Goal: Task Accomplishment & Management: Manage account settings

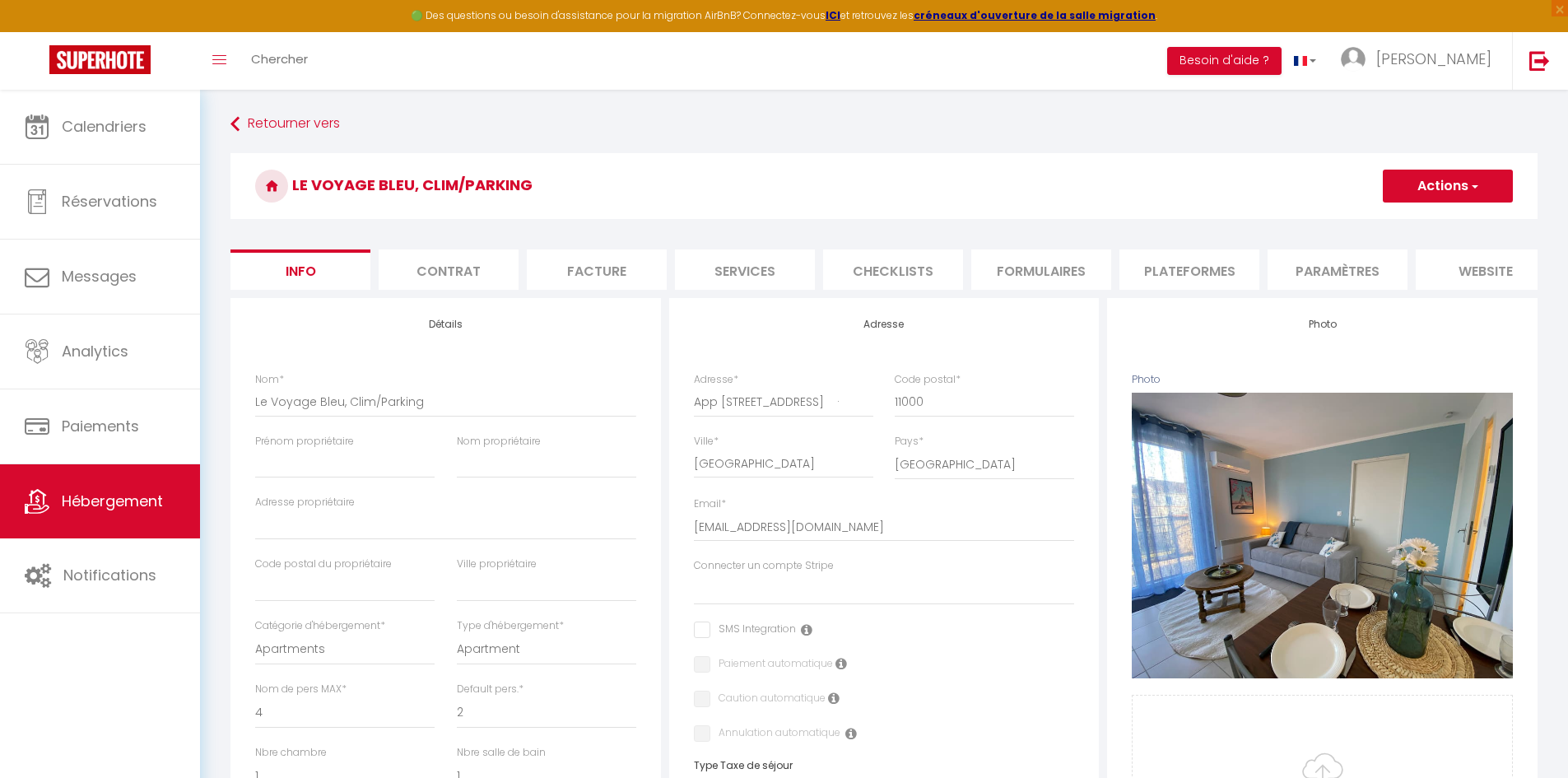
select select "4"
select select "2"
select select "1"
select select "14:00"
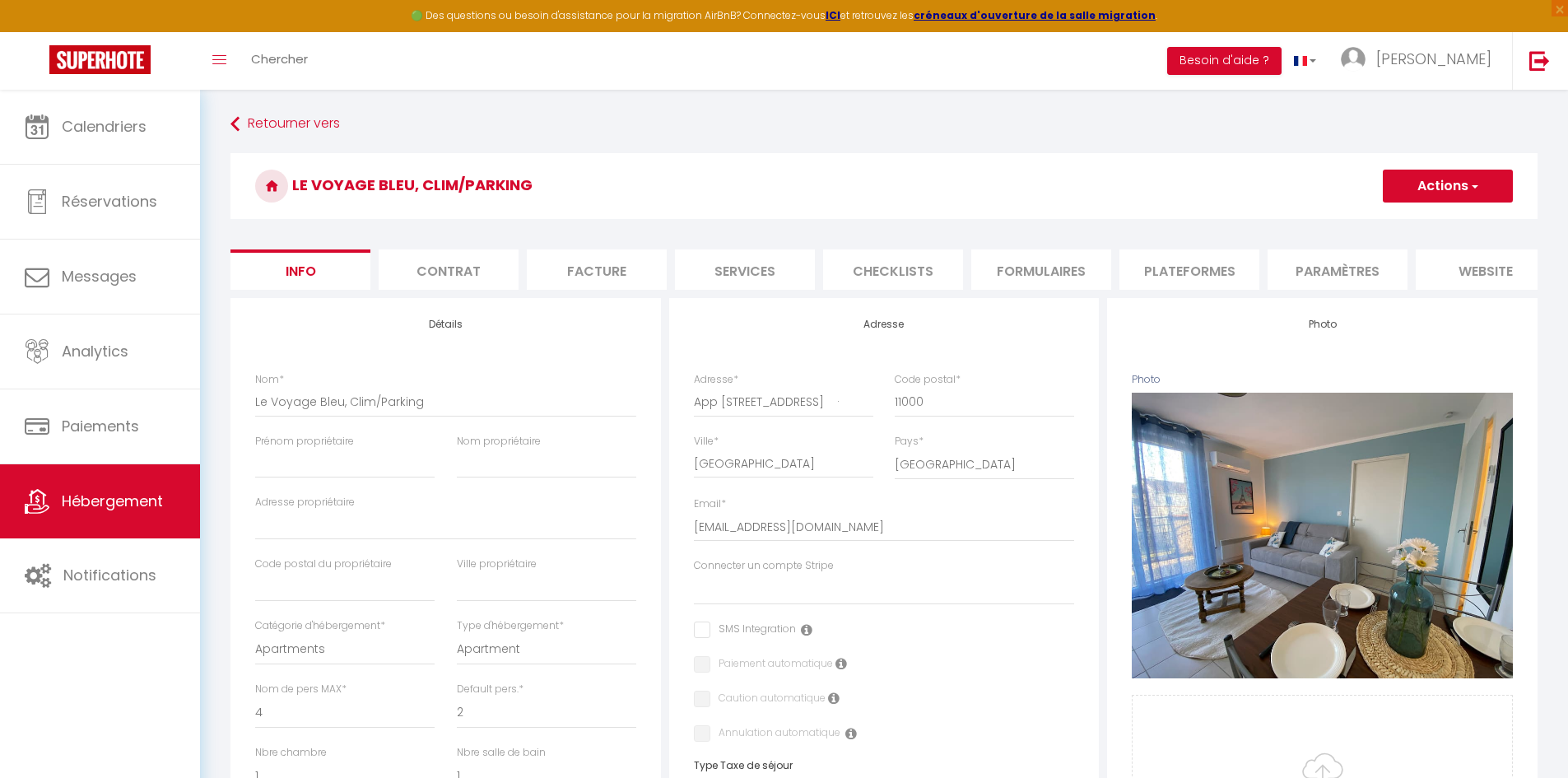
select select
select select "11:00"
select select "30"
select select "120"
select select
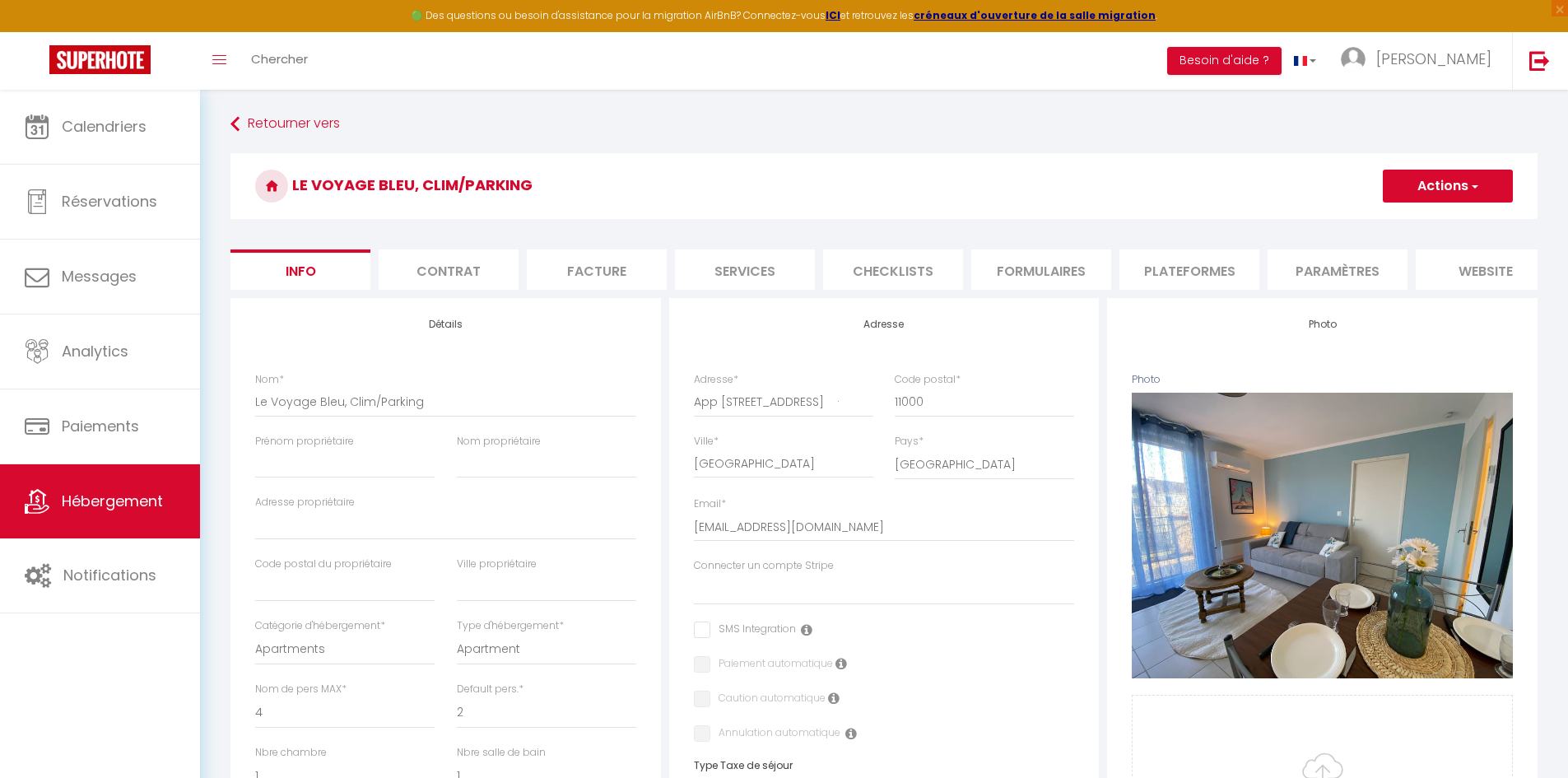
select select "28"
select select "45007"
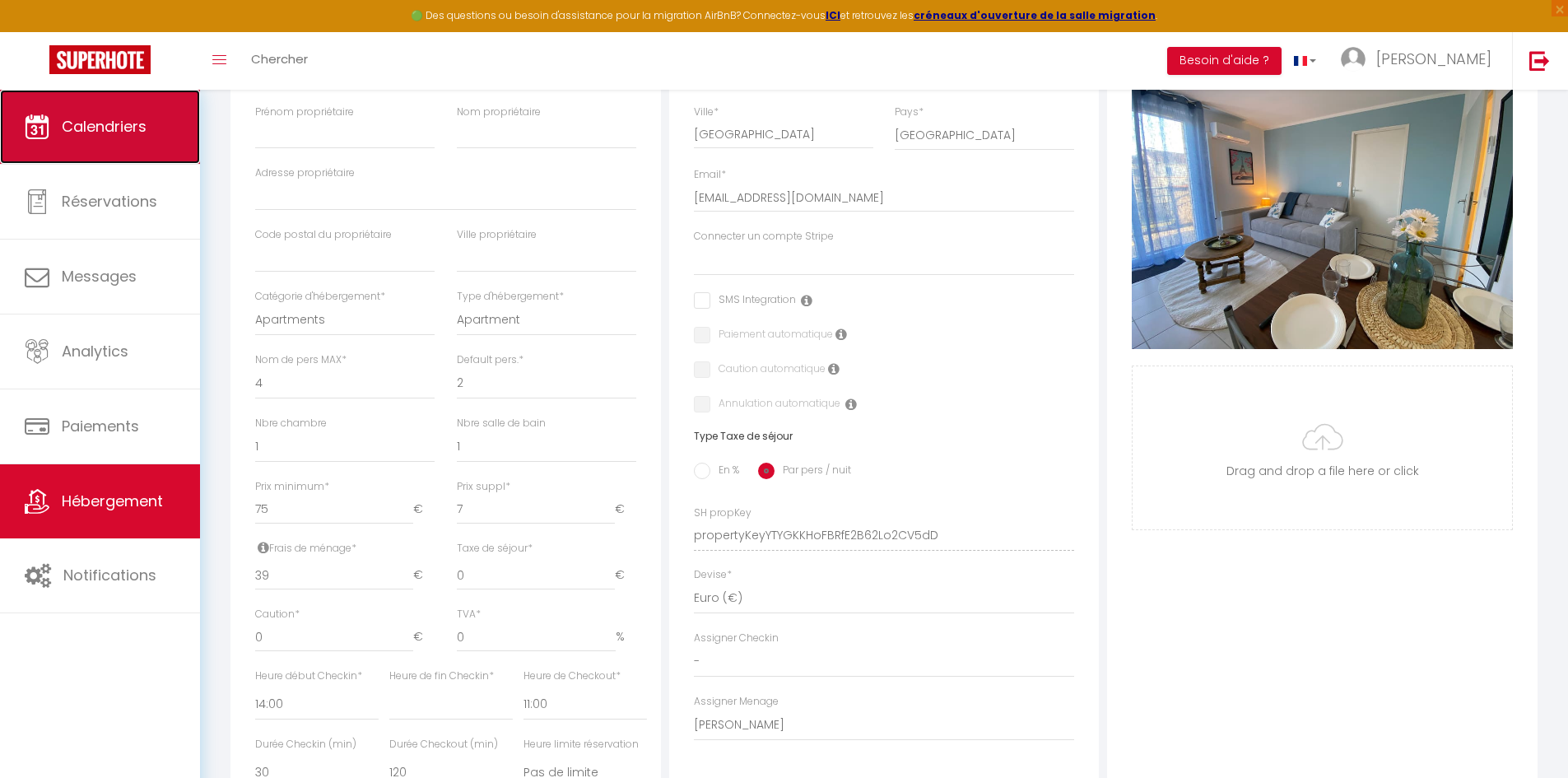
click at [128, 142] on link "Calendriers" at bounding box center [100, 126] width 200 height 74
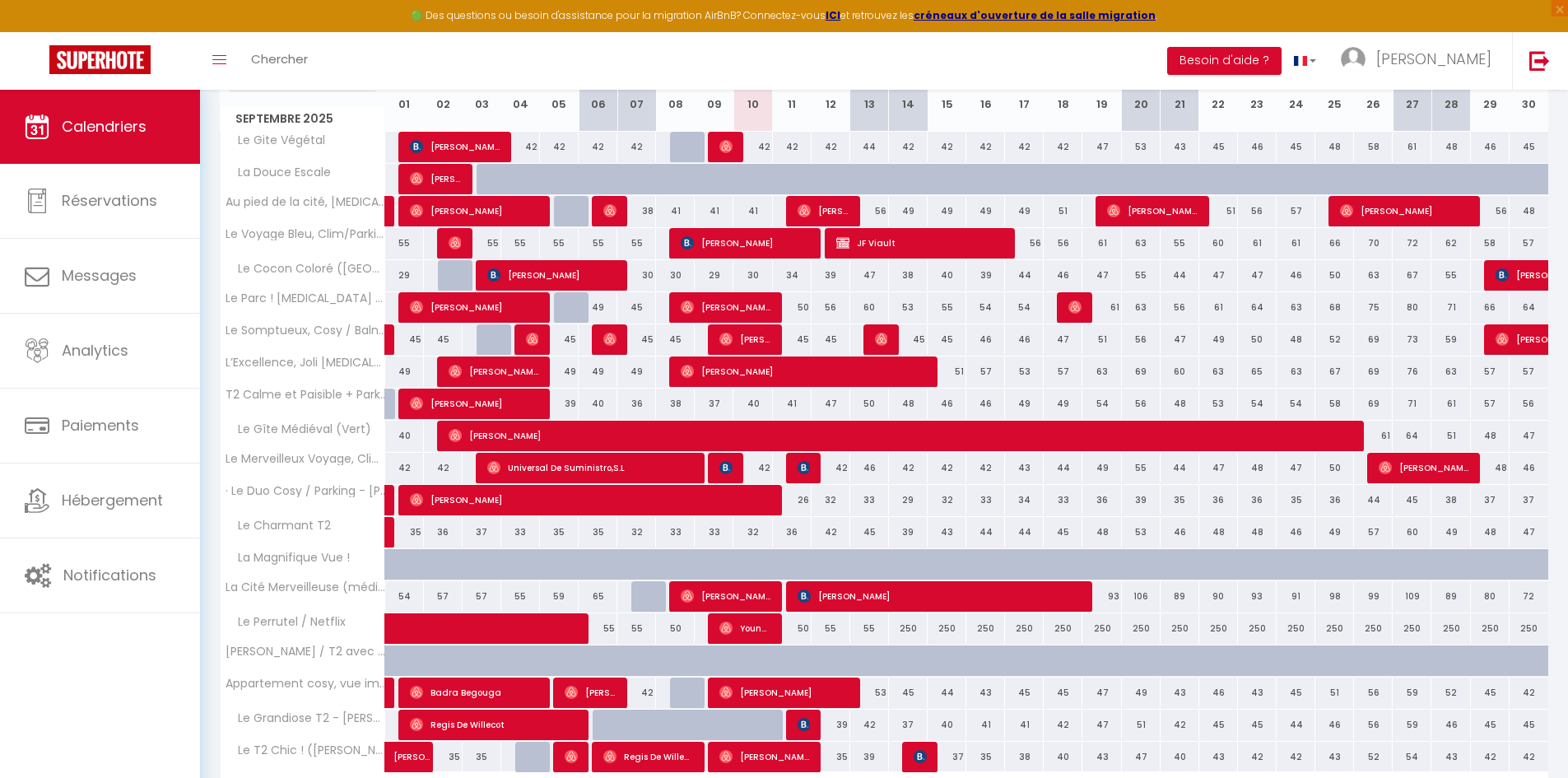
scroll to position [329, 0]
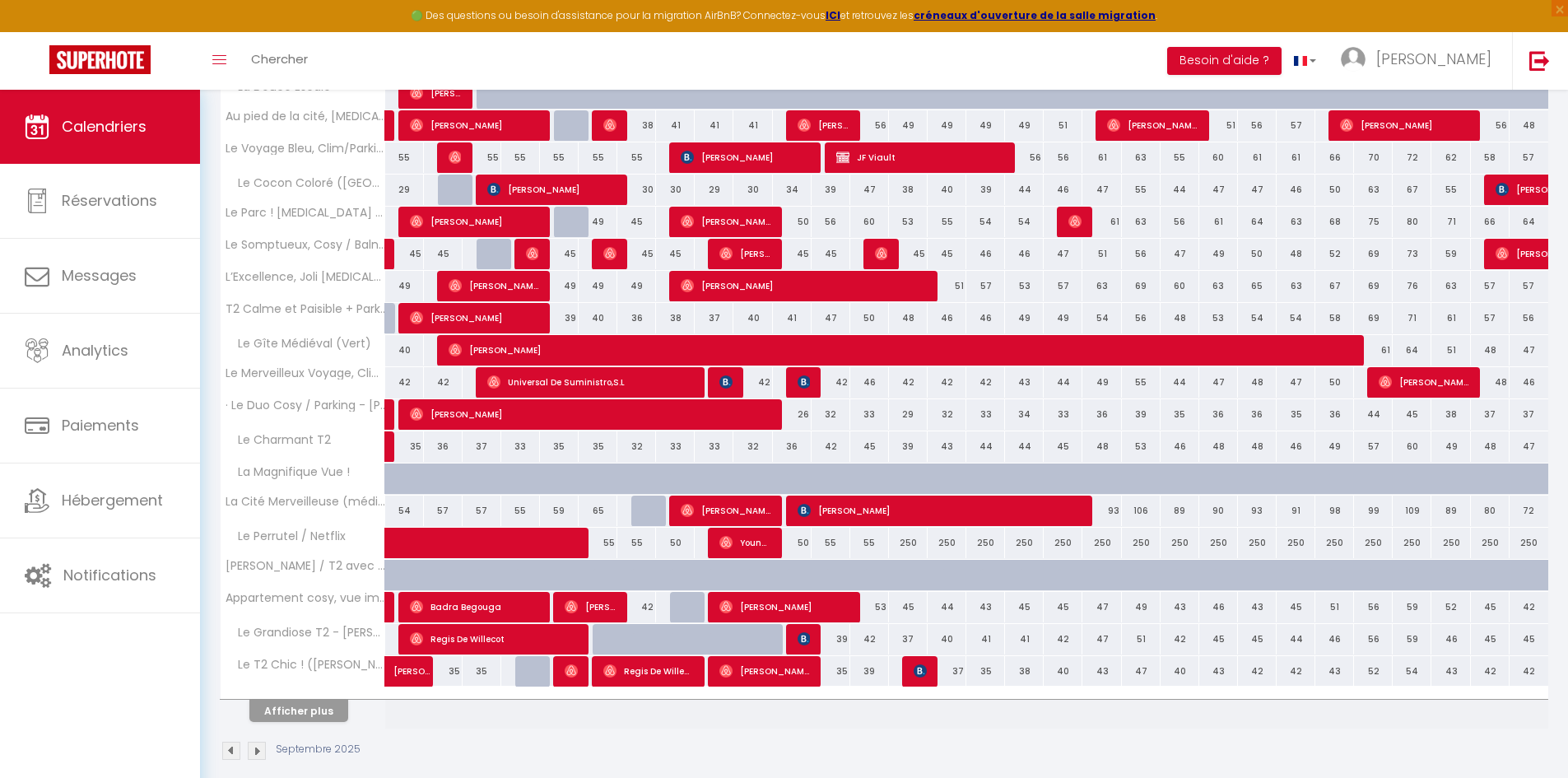
click at [873, 544] on div "55" at bounding box center [869, 542] width 39 height 30
type input "55"
type input "Sam 13 Septembre 2025"
type input "Dim 14 Septembre 2025"
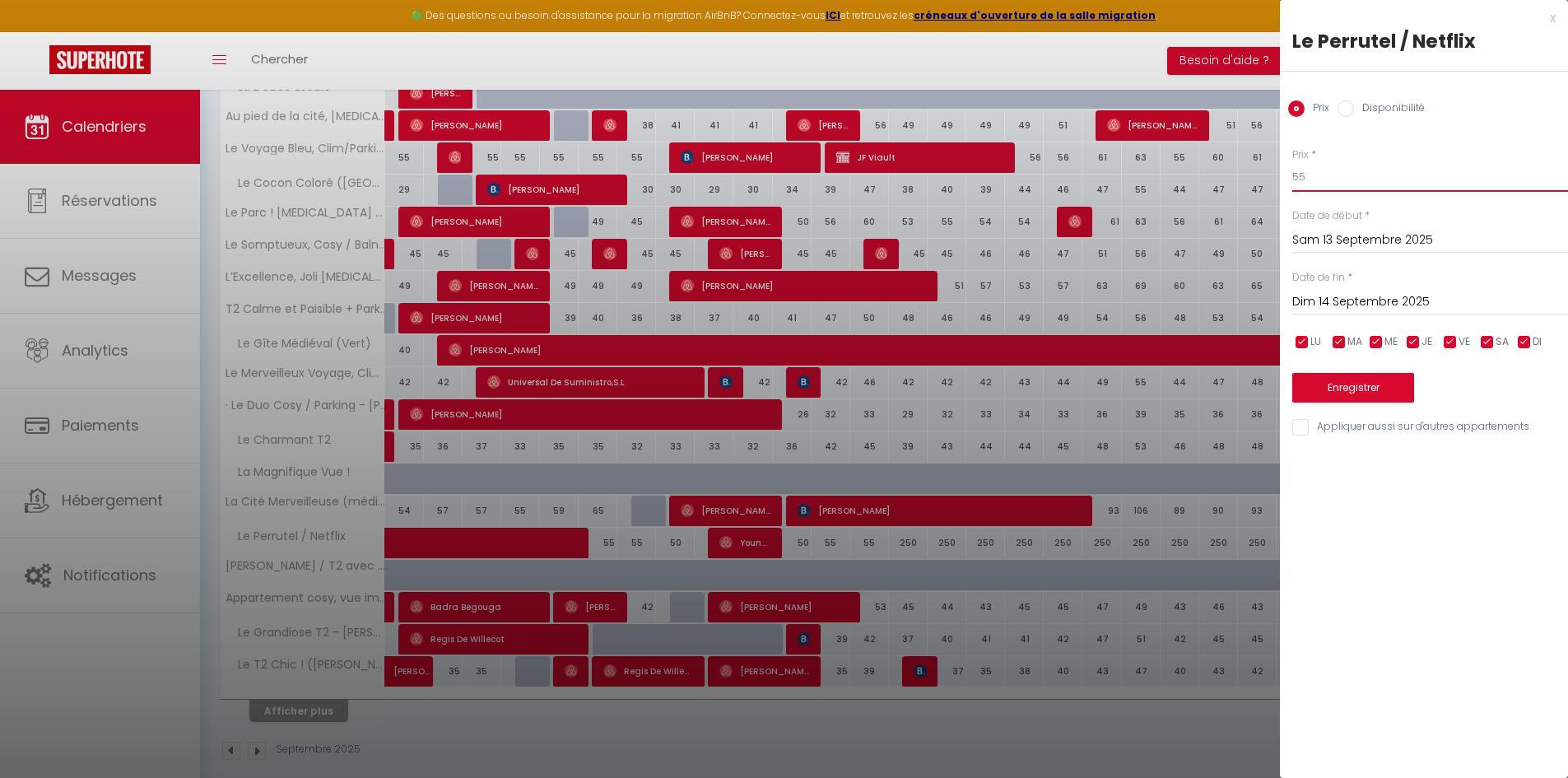
drag, startPoint x: 1312, startPoint y: 175, endPoint x: 1273, endPoint y: 175, distance: 39.0
click at [1273, 175] on body "🟢 Des questions ou besoin d'assistance pour la migration AirBnB? Connectez-vous…" at bounding box center [784, 278] width 1568 height 1036
type input "250"
click at [1368, 390] on button "Enregistrer" at bounding box center [1353, 388] width 122 height 30
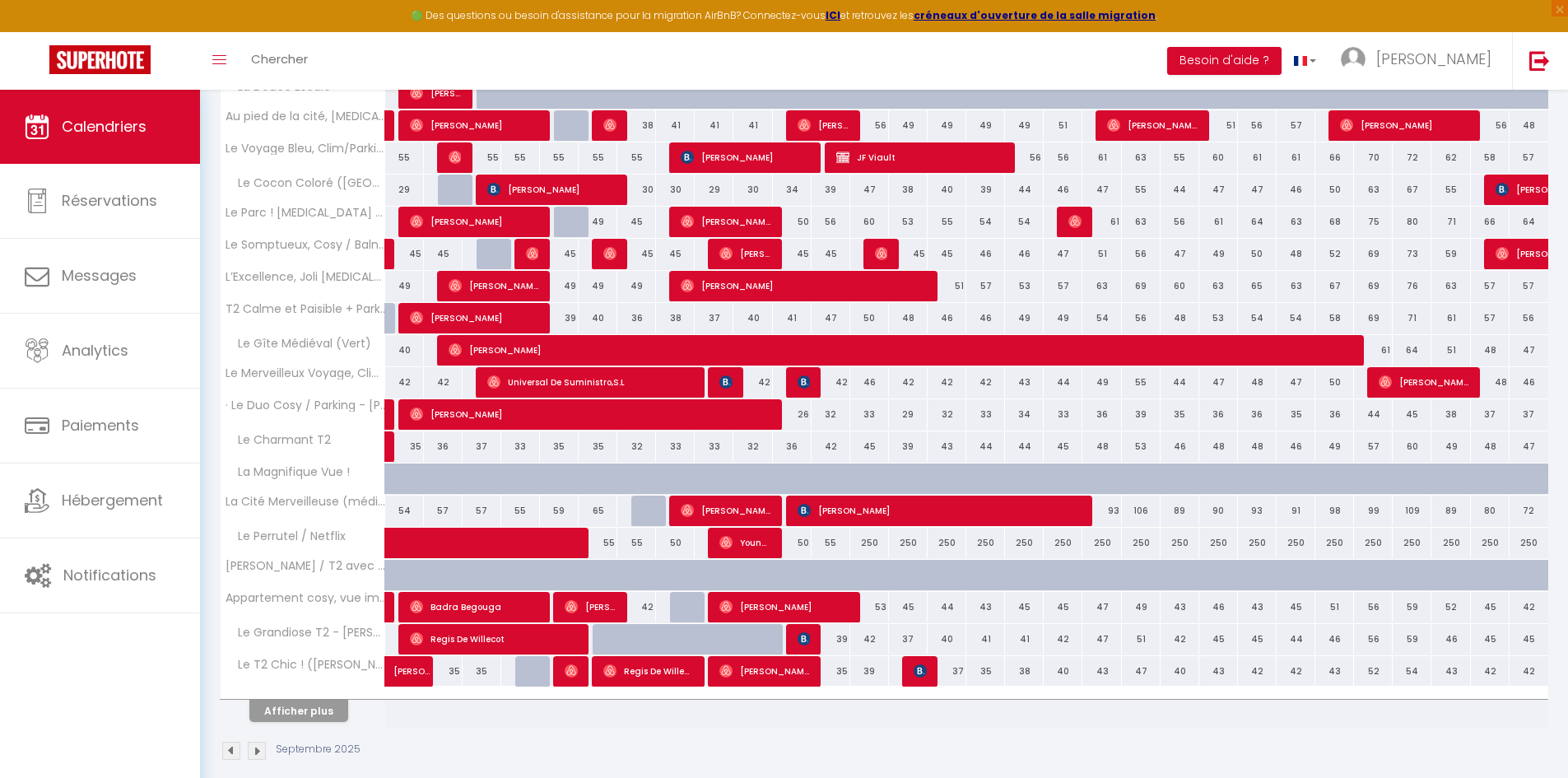
click at [828, 541] on div "55" at bounding box center [831, 542] width 39 height 30
type input "55"
type input "Ven 12 Septembre 2025"
type input "Sam 13 Septembre 2025"
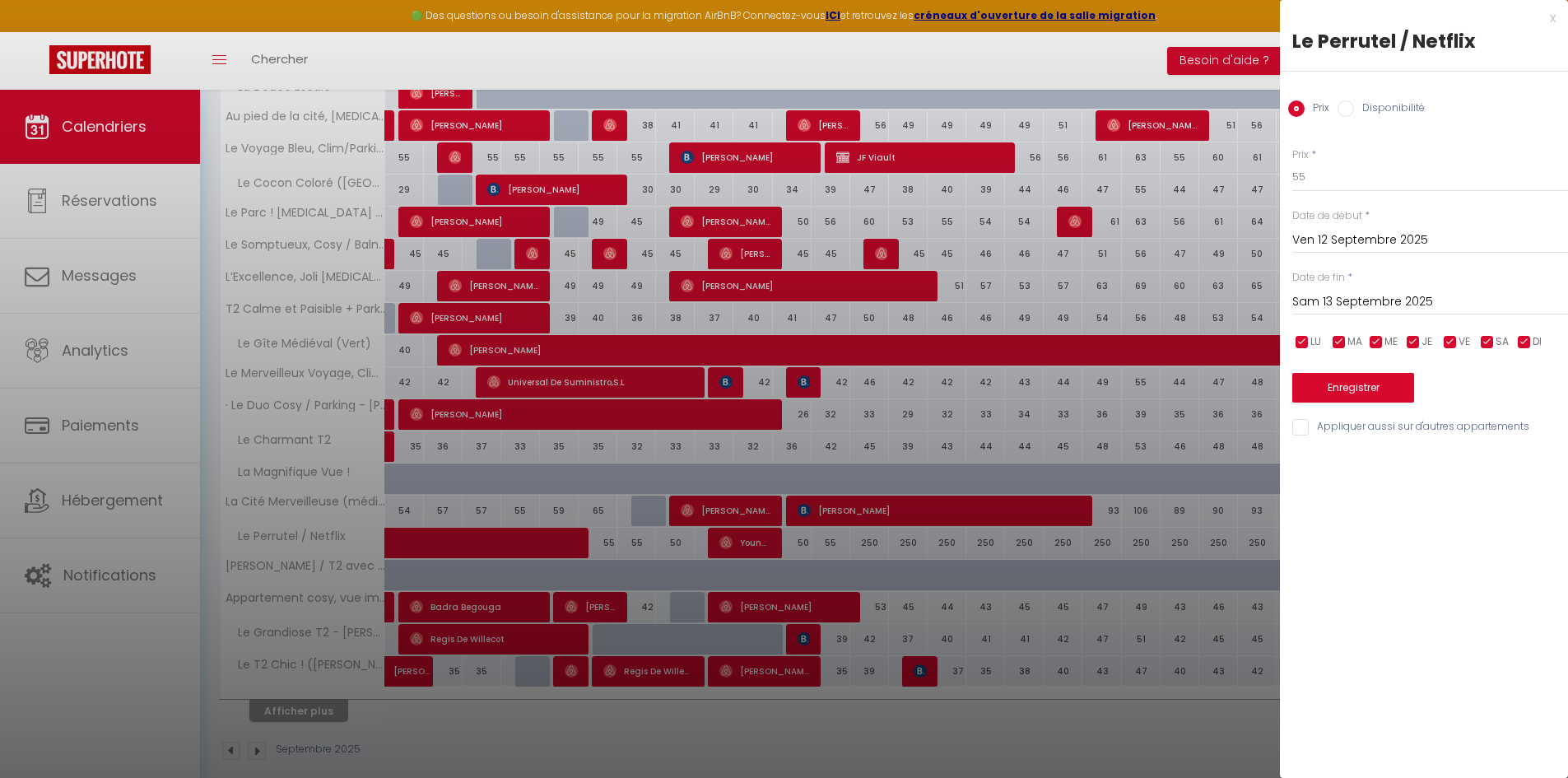
click at [1139, 413] on div at bounding box center [784, 389] width 1568 height 778
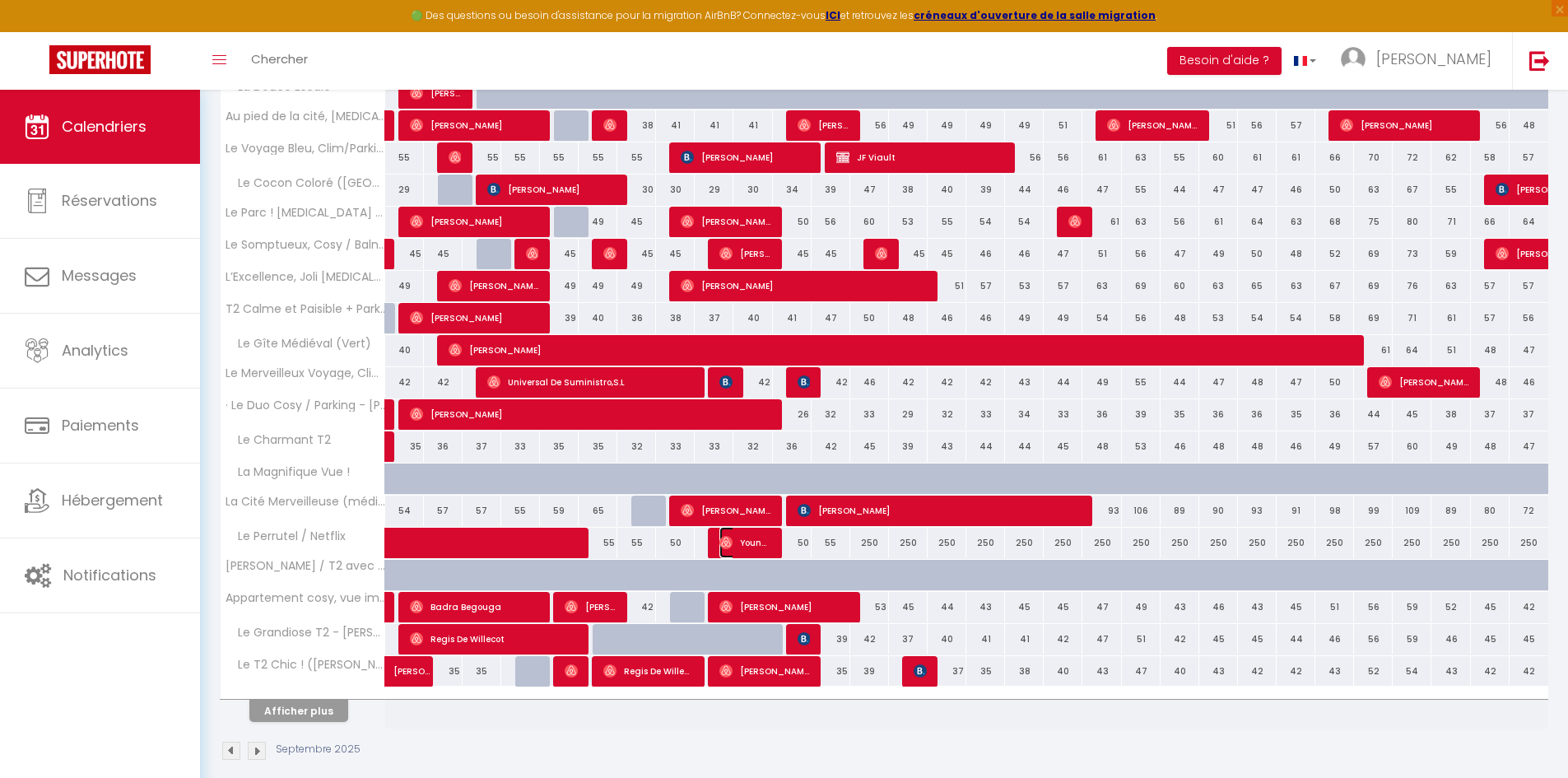
click at [736, 543] on span "Young-Long Tsan" at bounding box center [746, 542] width 52 height 31
select select "OK"
select select "0"
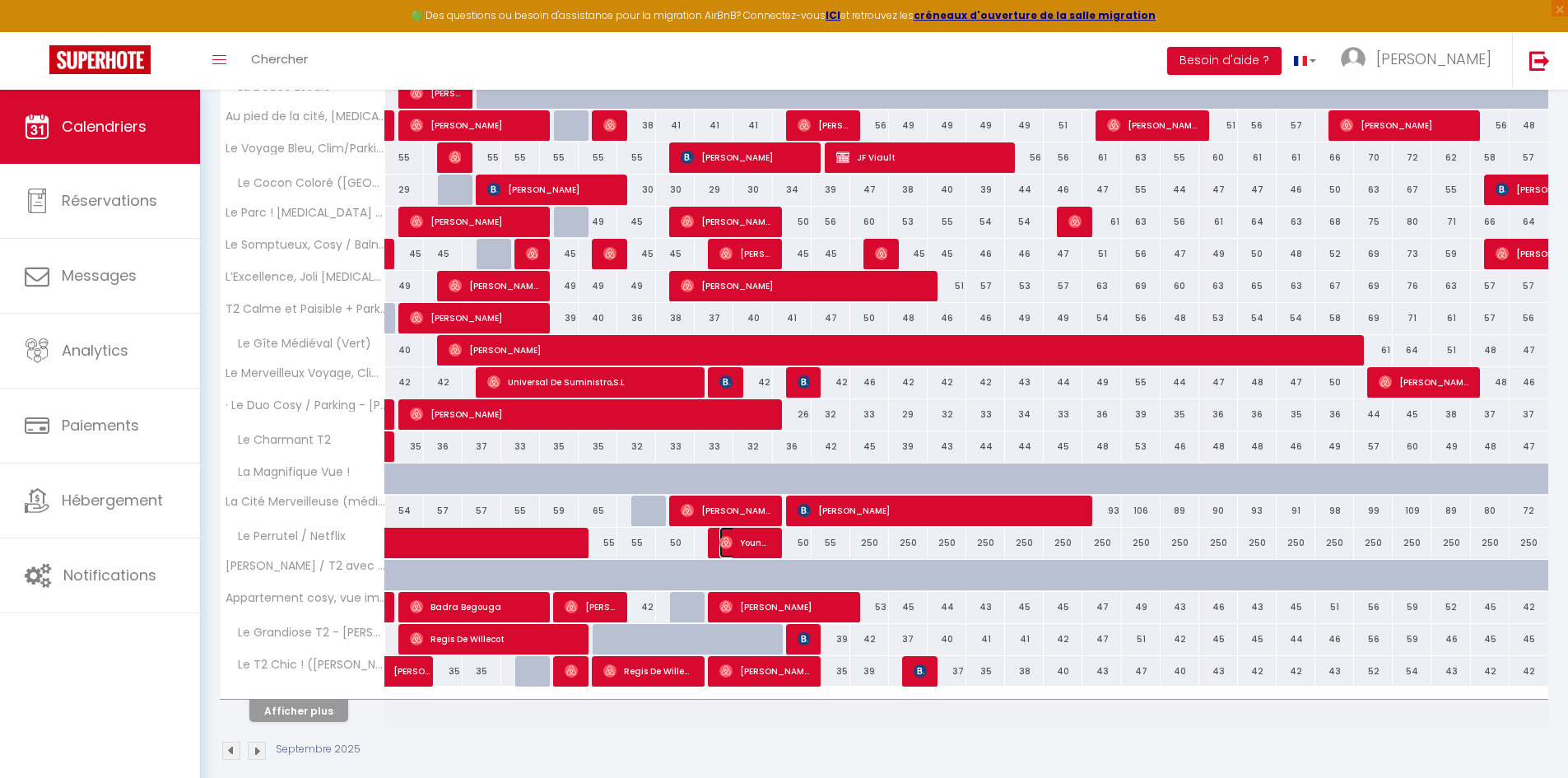
select select "1"
select select
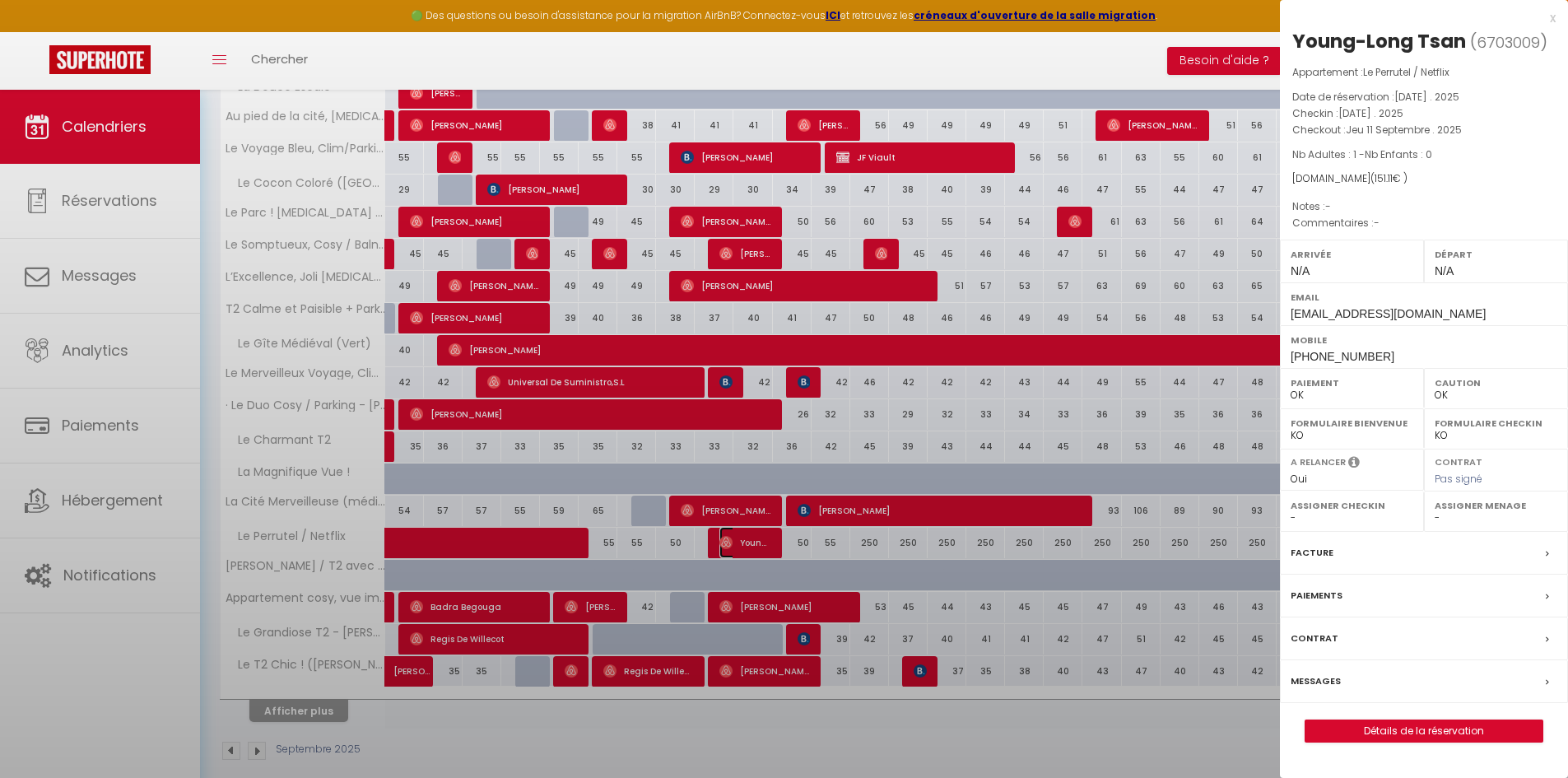
select select "3092"
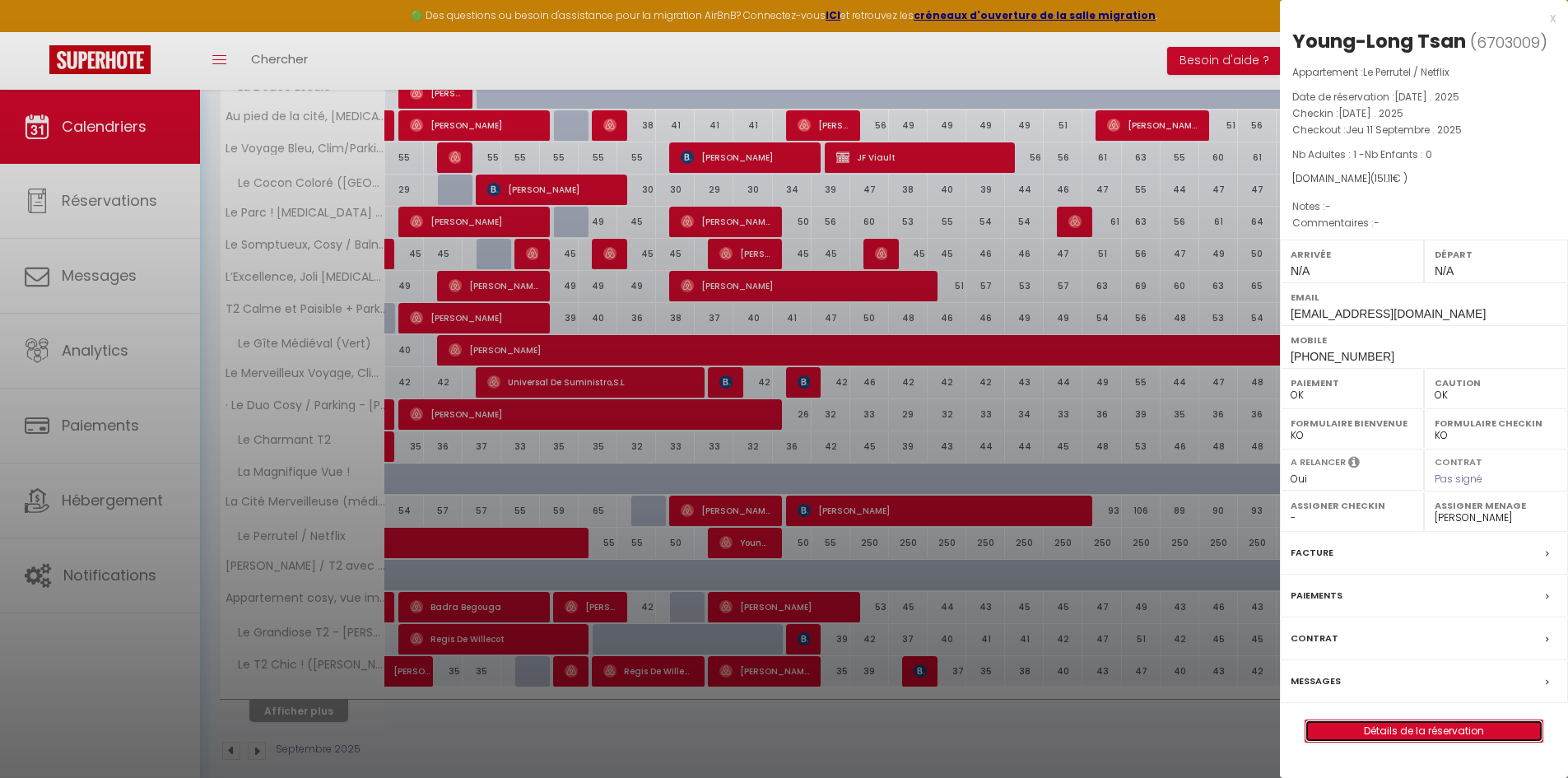
click at [1440, 734] on link "Détails de la réservation" at bounding box center [1424, 731] width 237 height 22
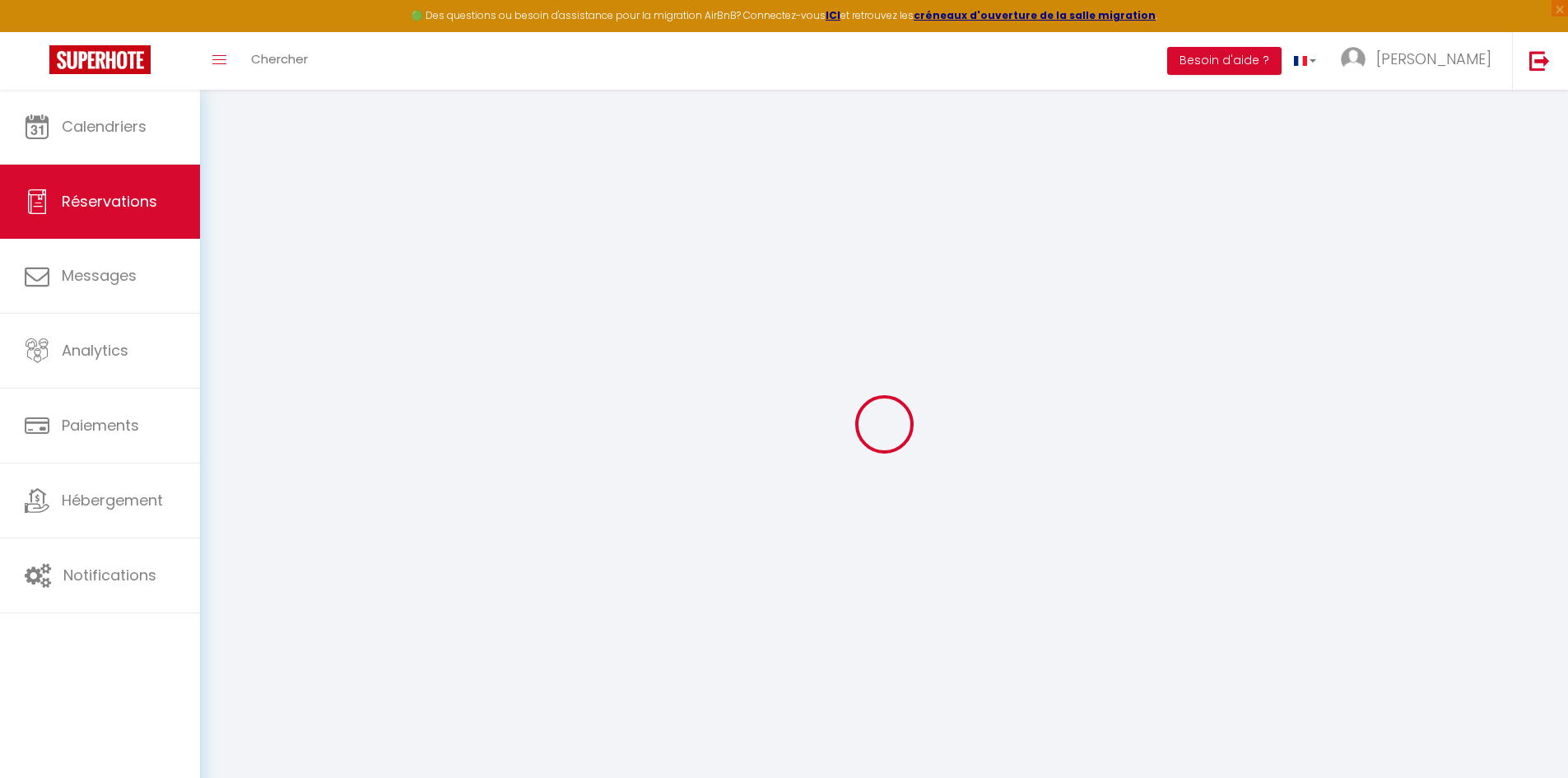
type input "Young-Long"
type input "Tsan"
type input "[EMAIL_ADDRESS][DOMAIN_NAME]"
type input "[PHONE_NUMBER]"
select select
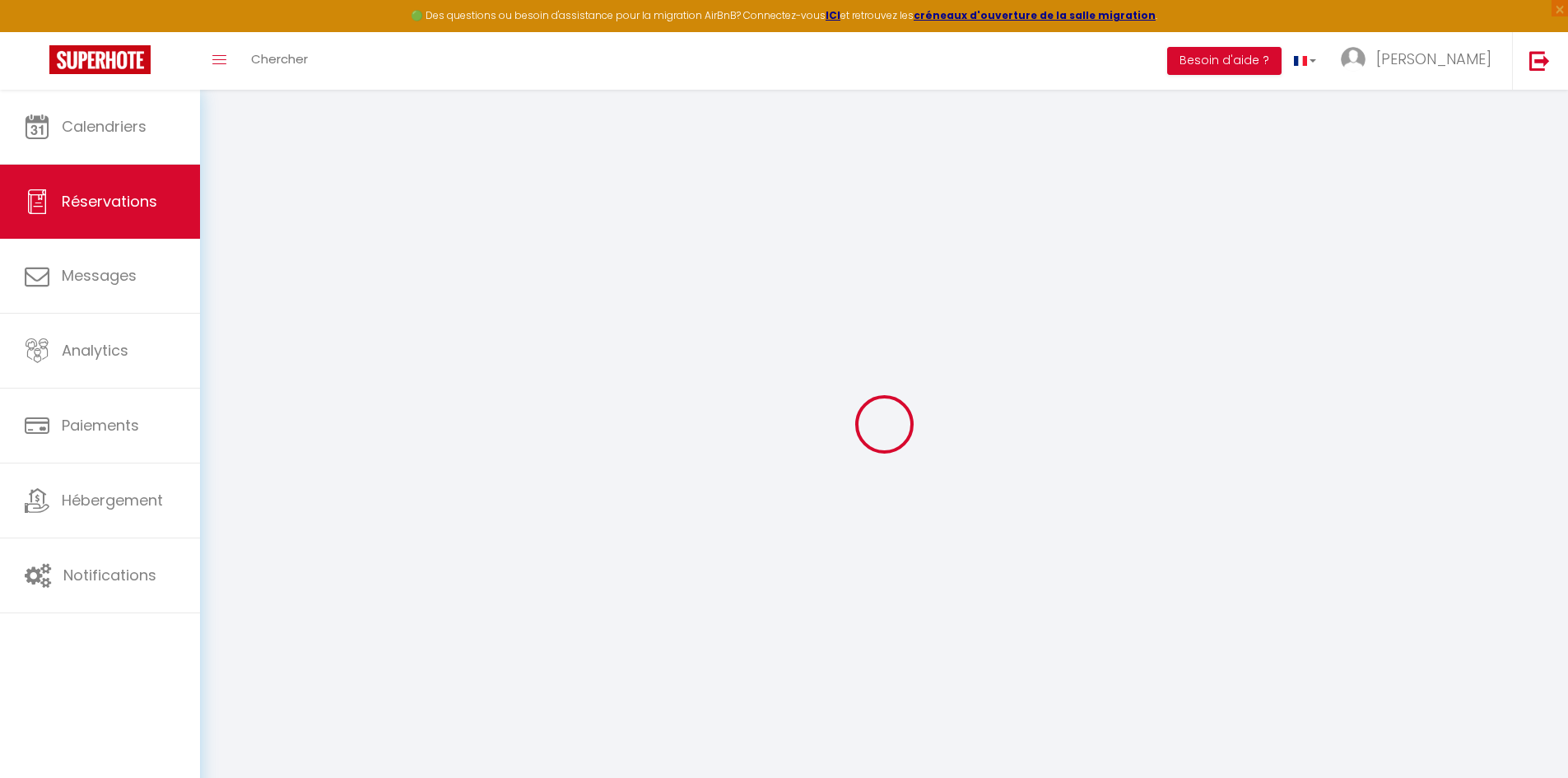
type input "19.02"
select select "61143"
select select "1"
select select
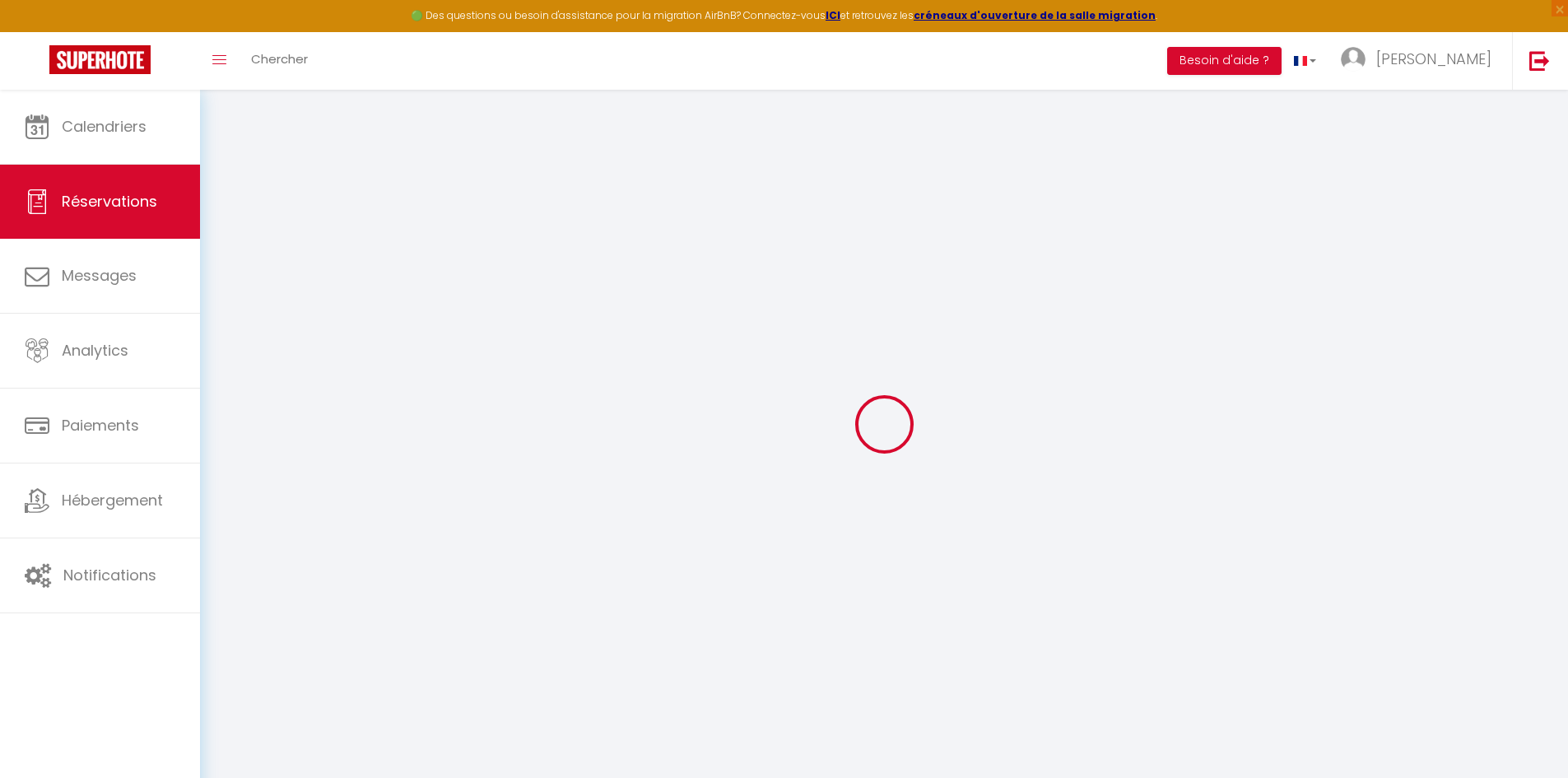
type input "1"
select select "12"
select select
type input "116"
checkbox input "false"
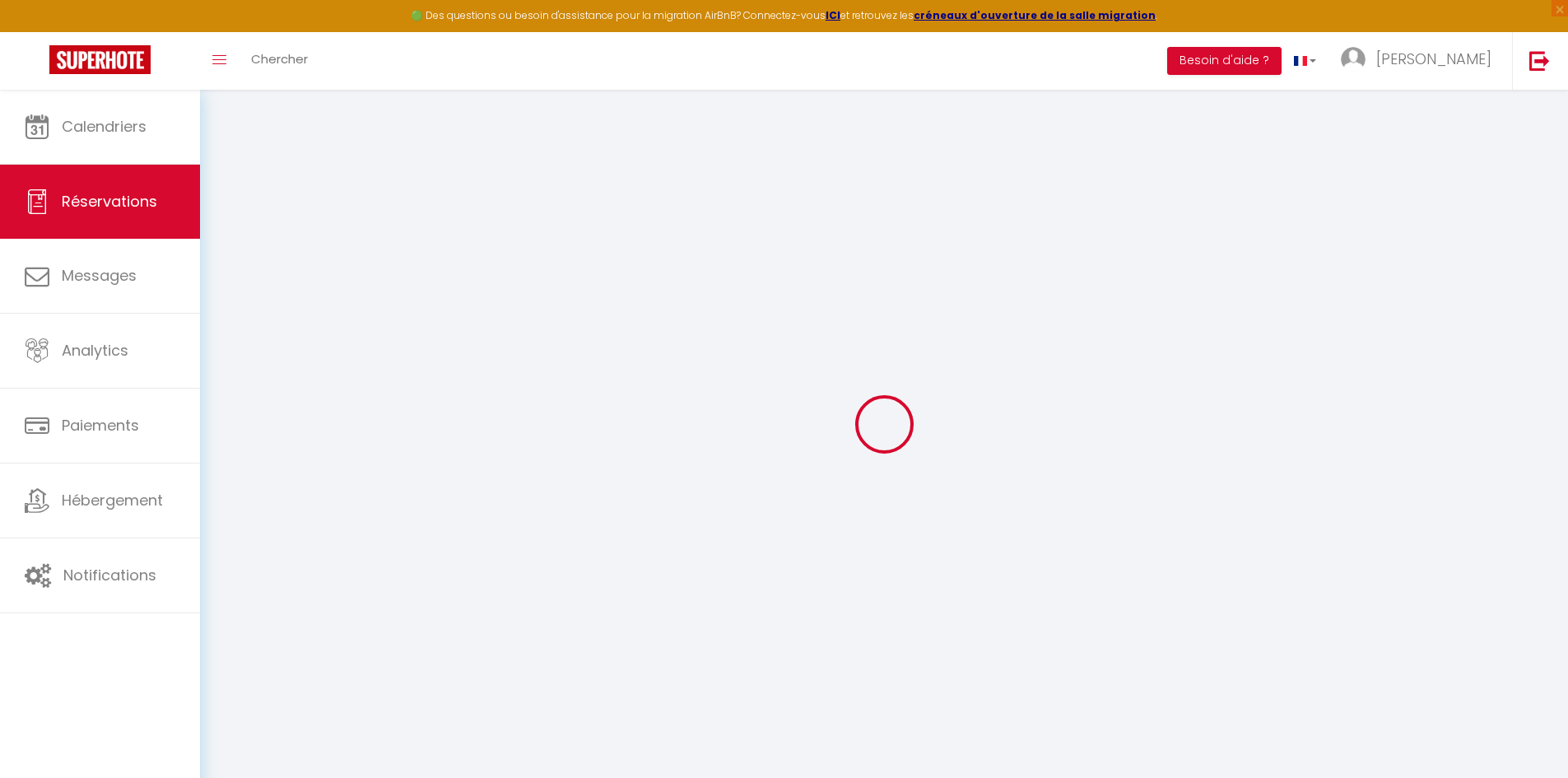
type input "17.2"
select select "1"
type input "0"
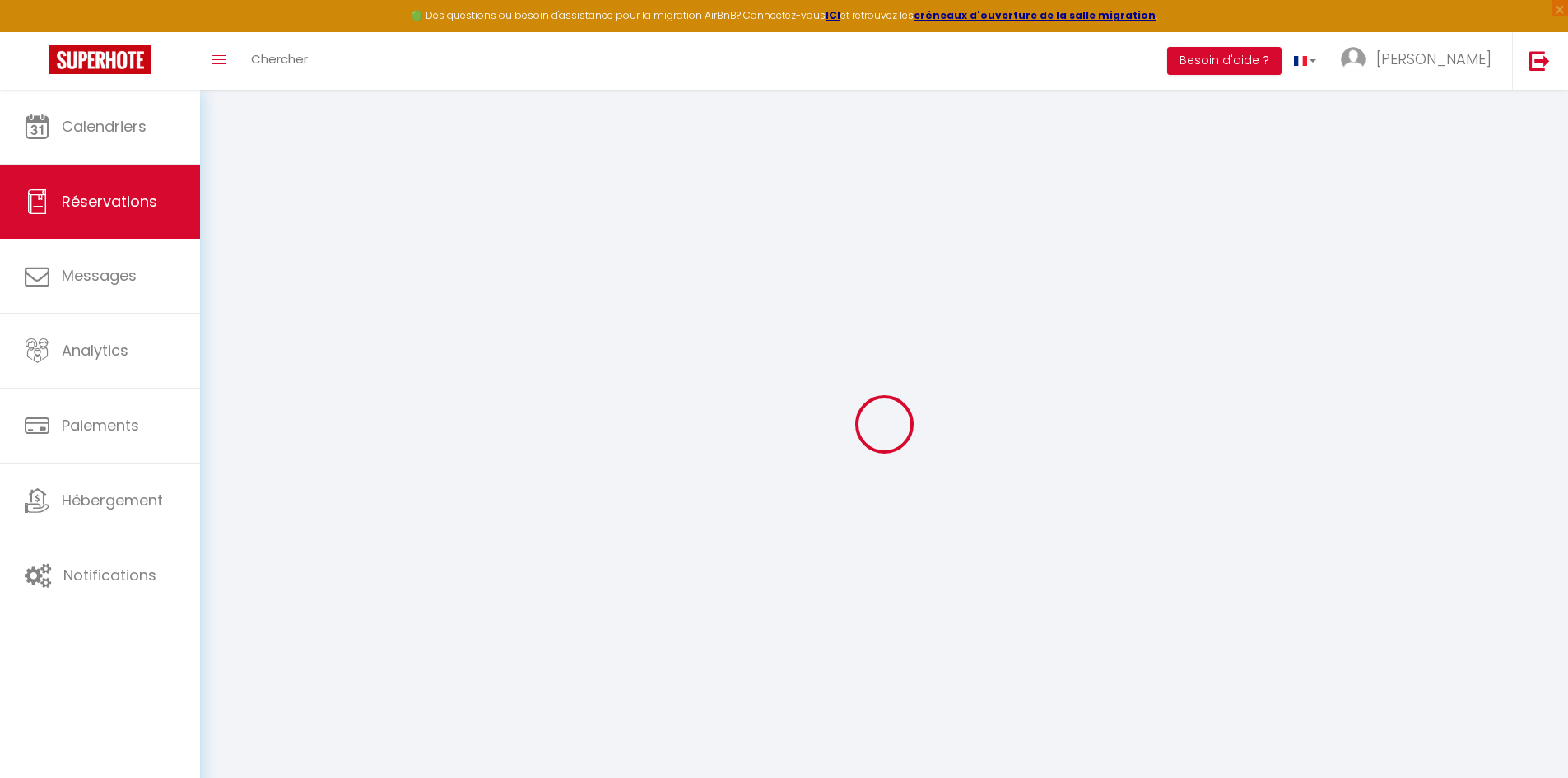
select select
select select "15"
checkbox input "false"
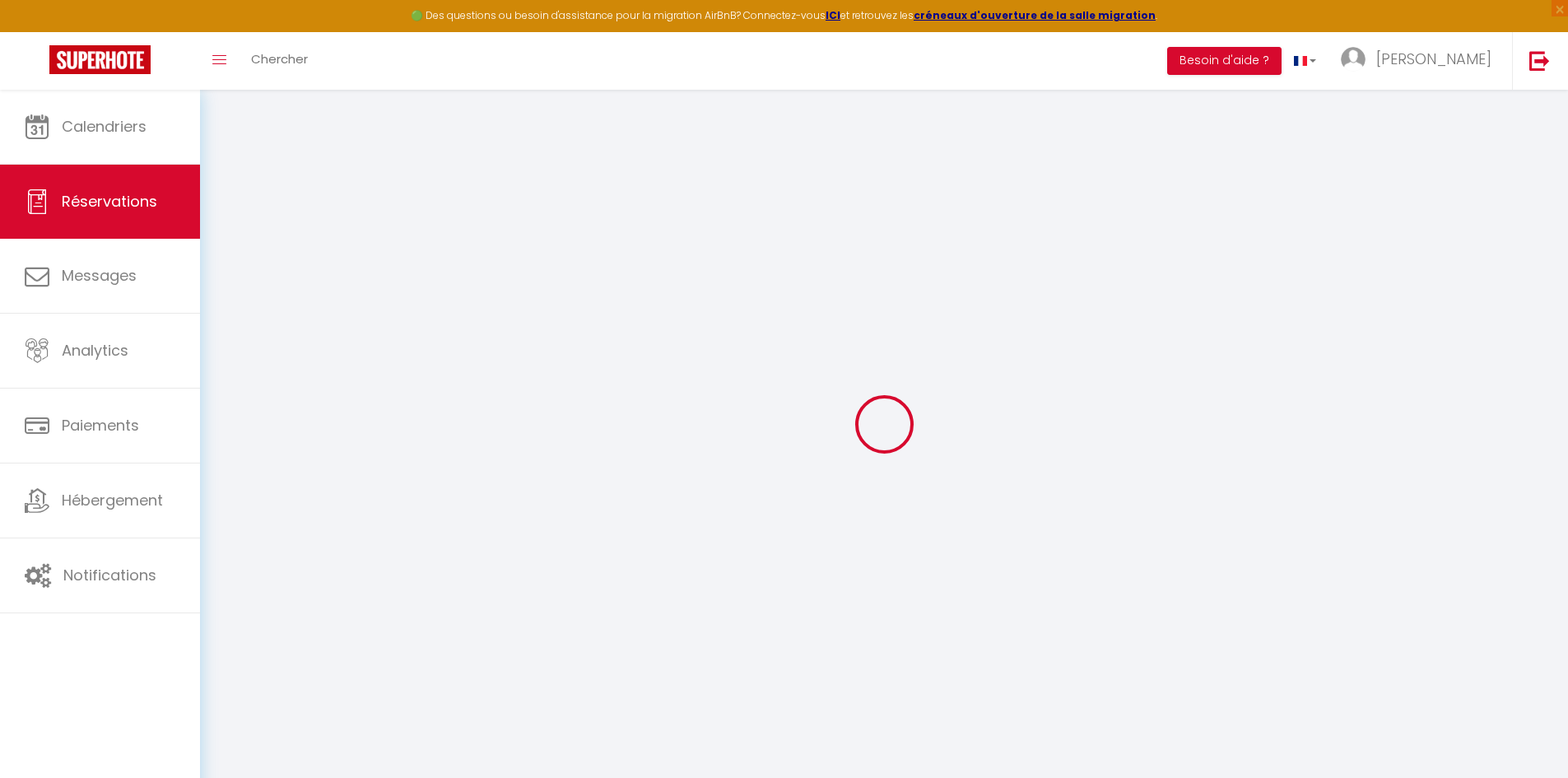
select select
checkbox input "false"
select select
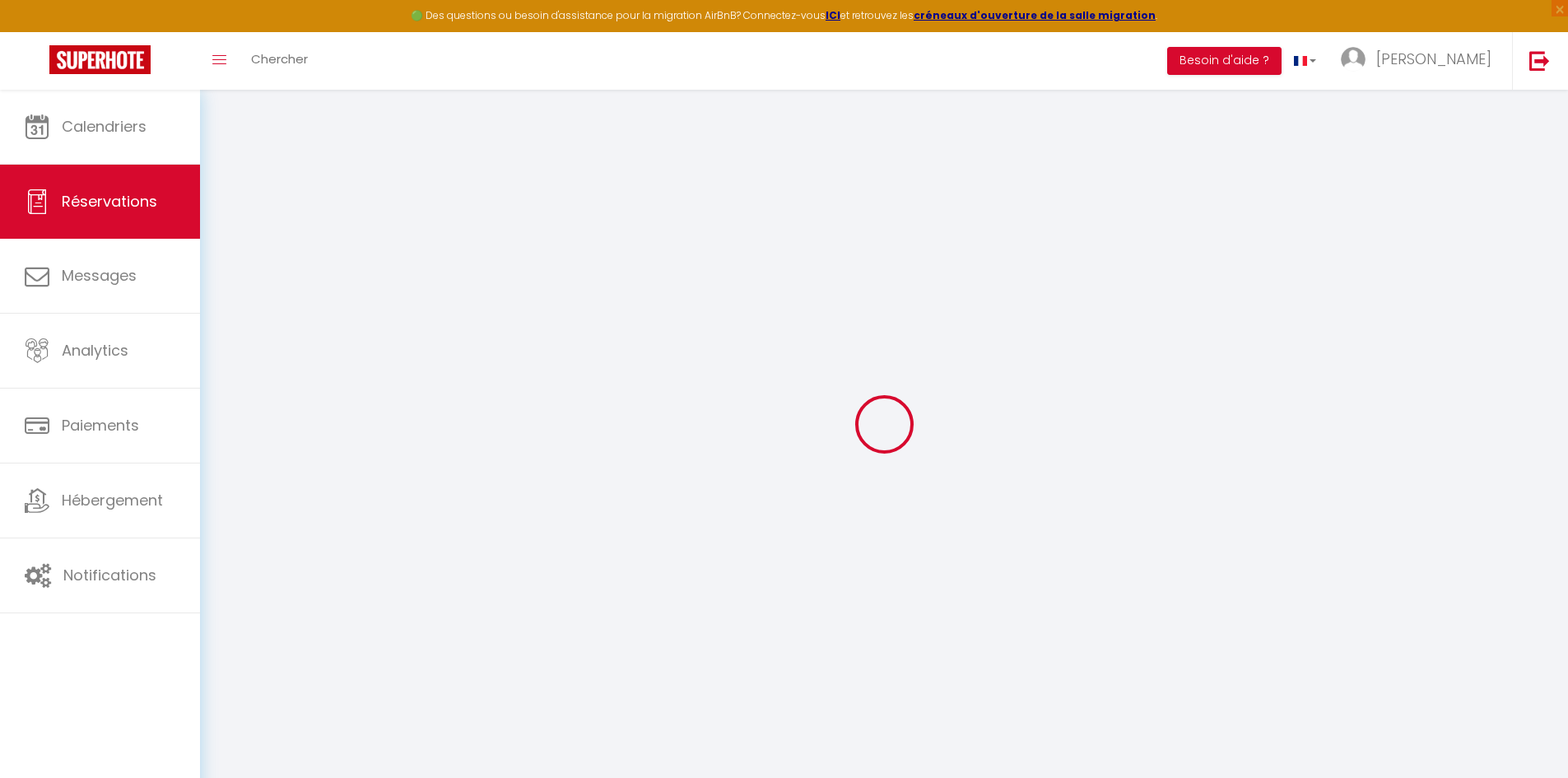
select select
checkbox input "false"
select select
type input "28"
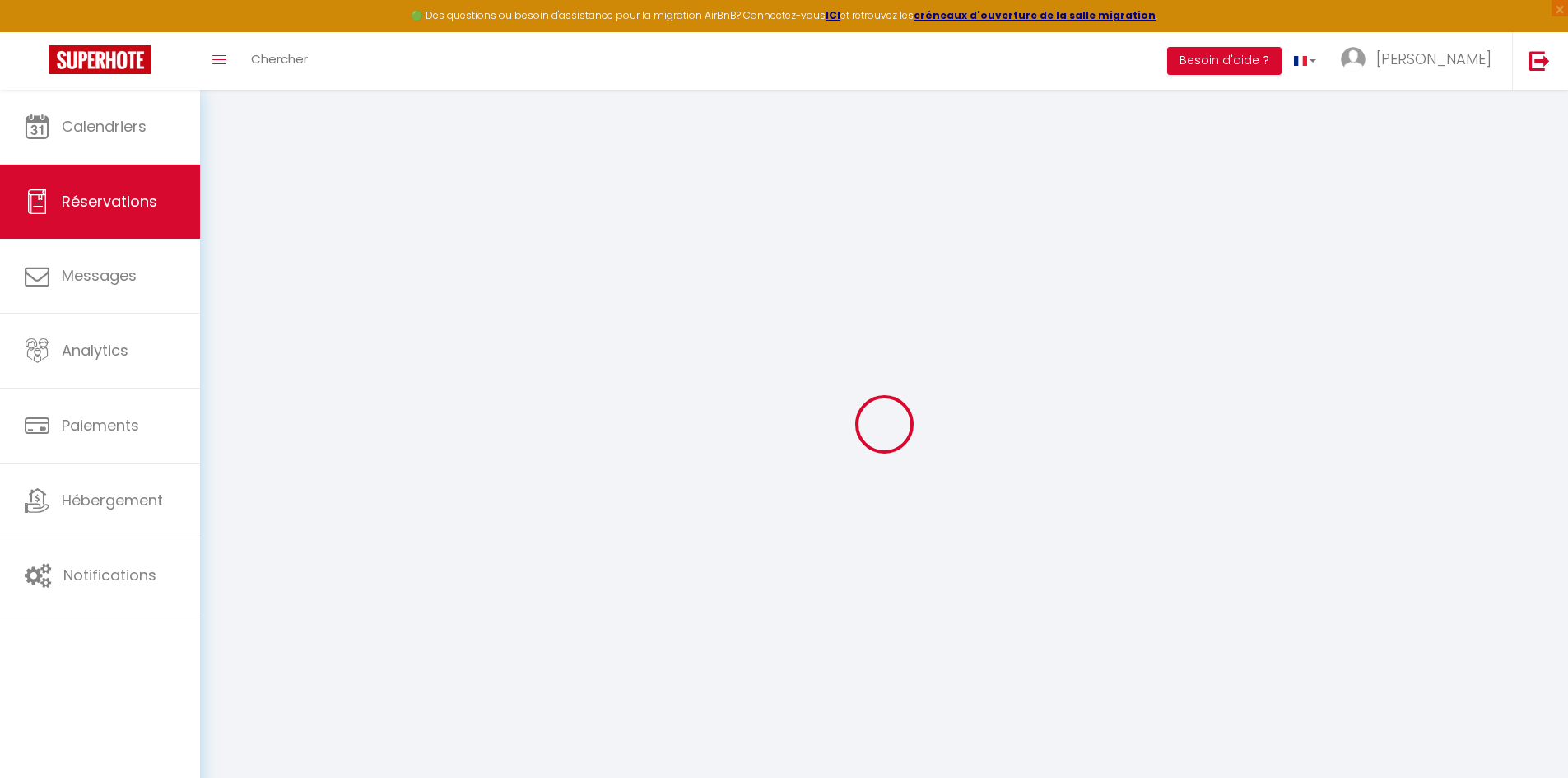
type input "7.11"
select select
checkbox input "false"
select select
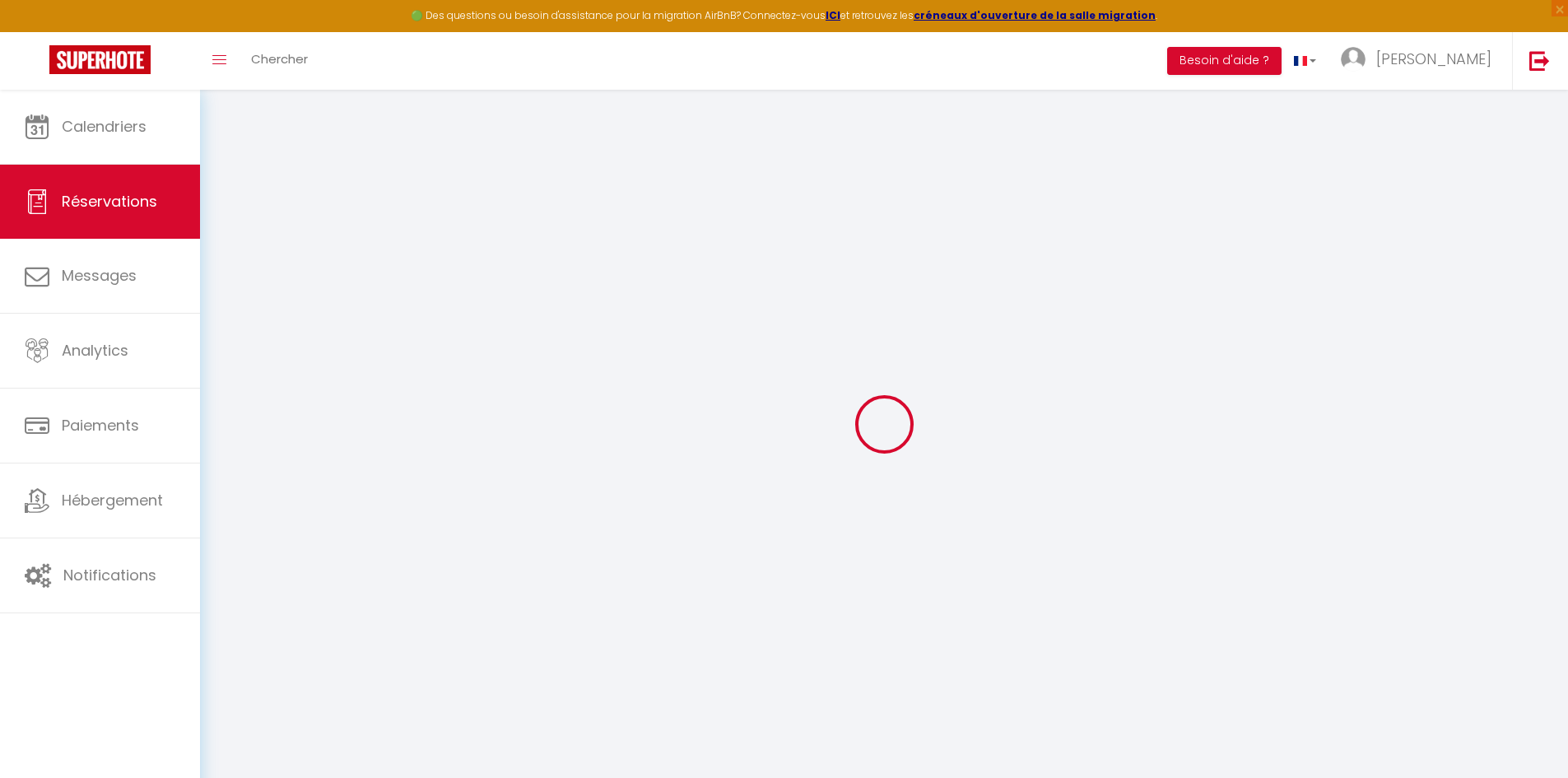
checkbox input "false"
select select
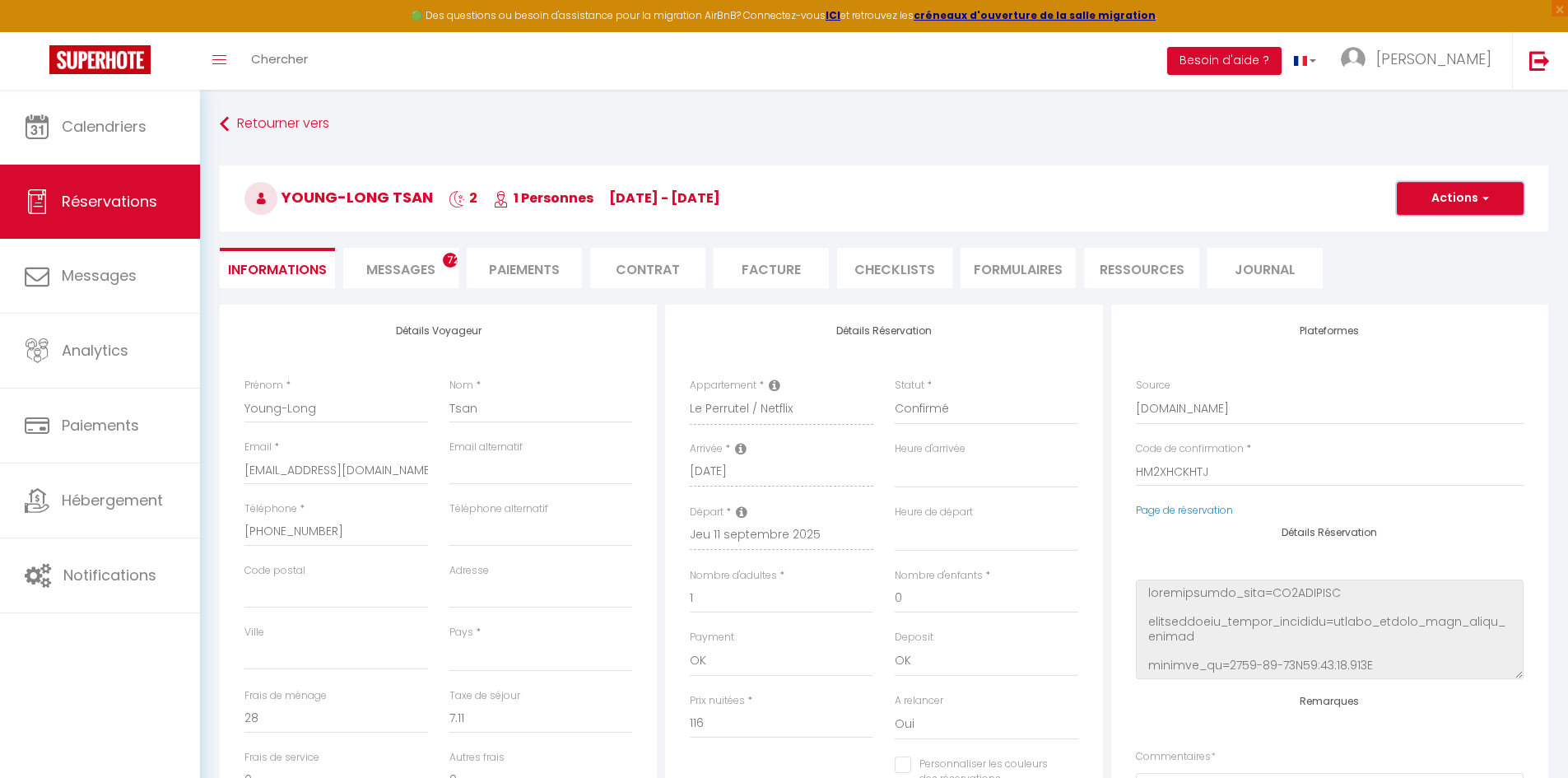
click at [1485, 185] on button "Actions" at bounding box center [1460, 198] width 127 height 33
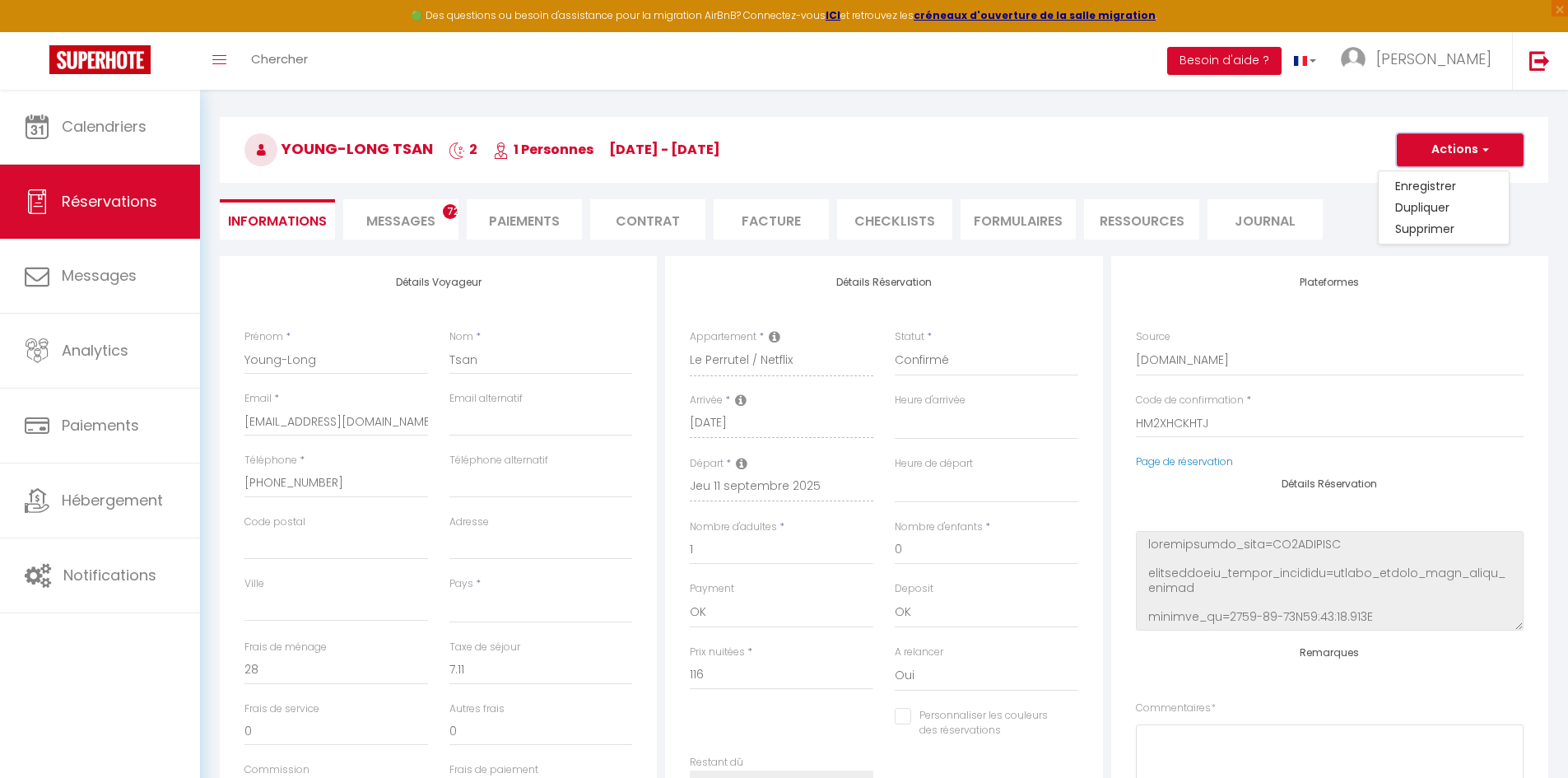
scroll to position [42, 0]
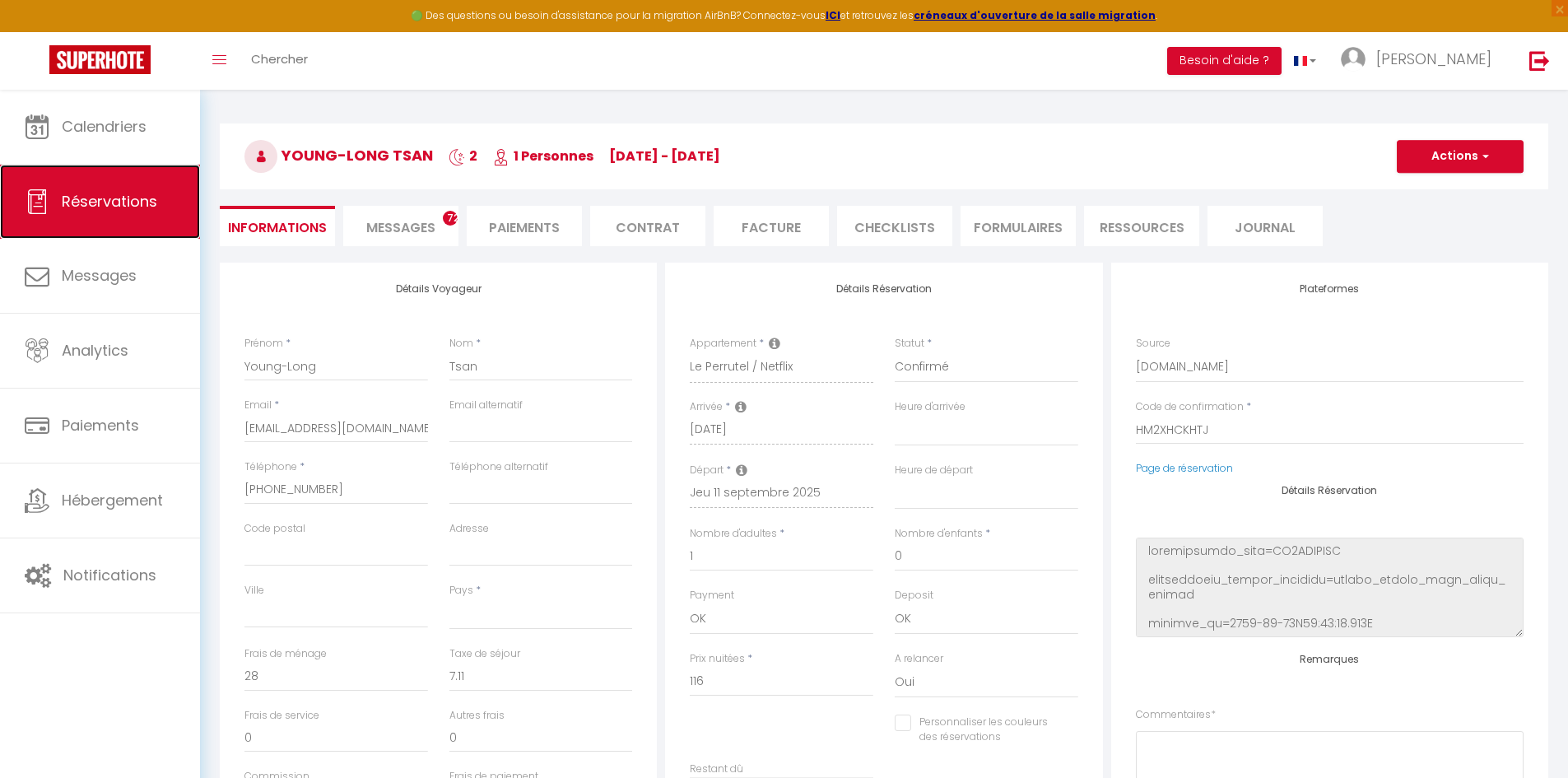
click at [97, 202] on span "Réservations" at bounding box center [110, 202] width 96 height 21
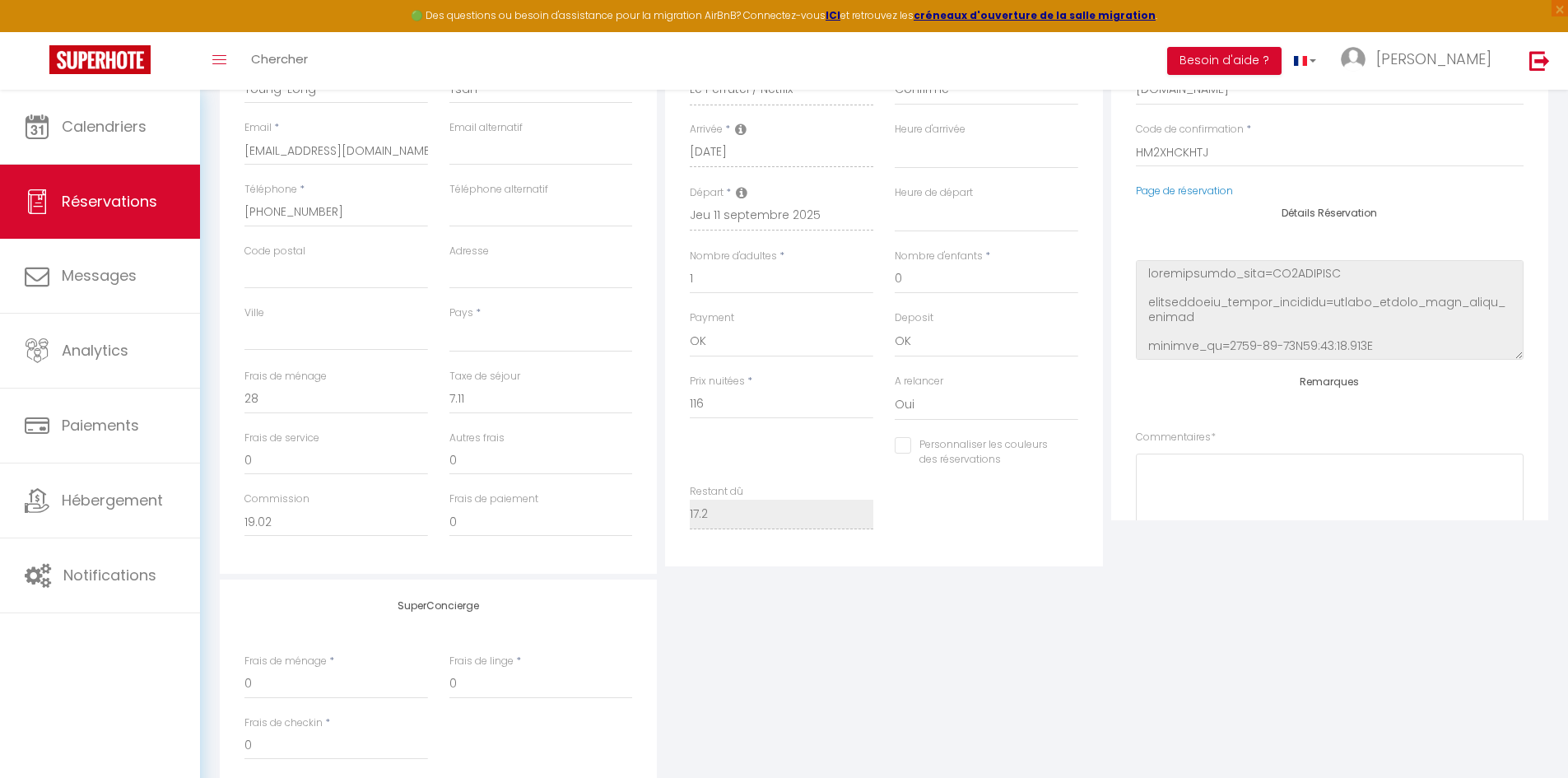
select select "not_cancelled"
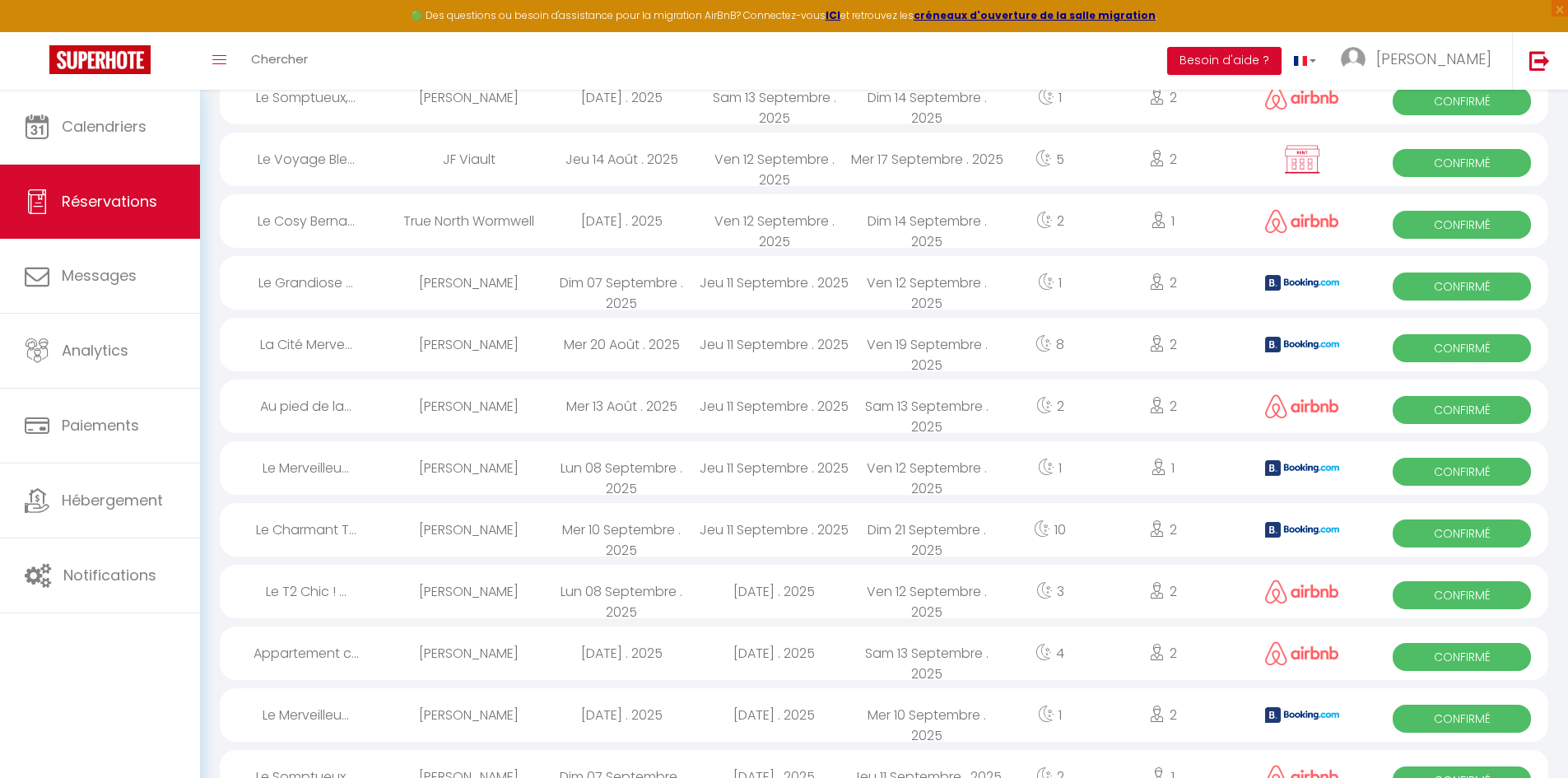
scroll to position [741, 0]
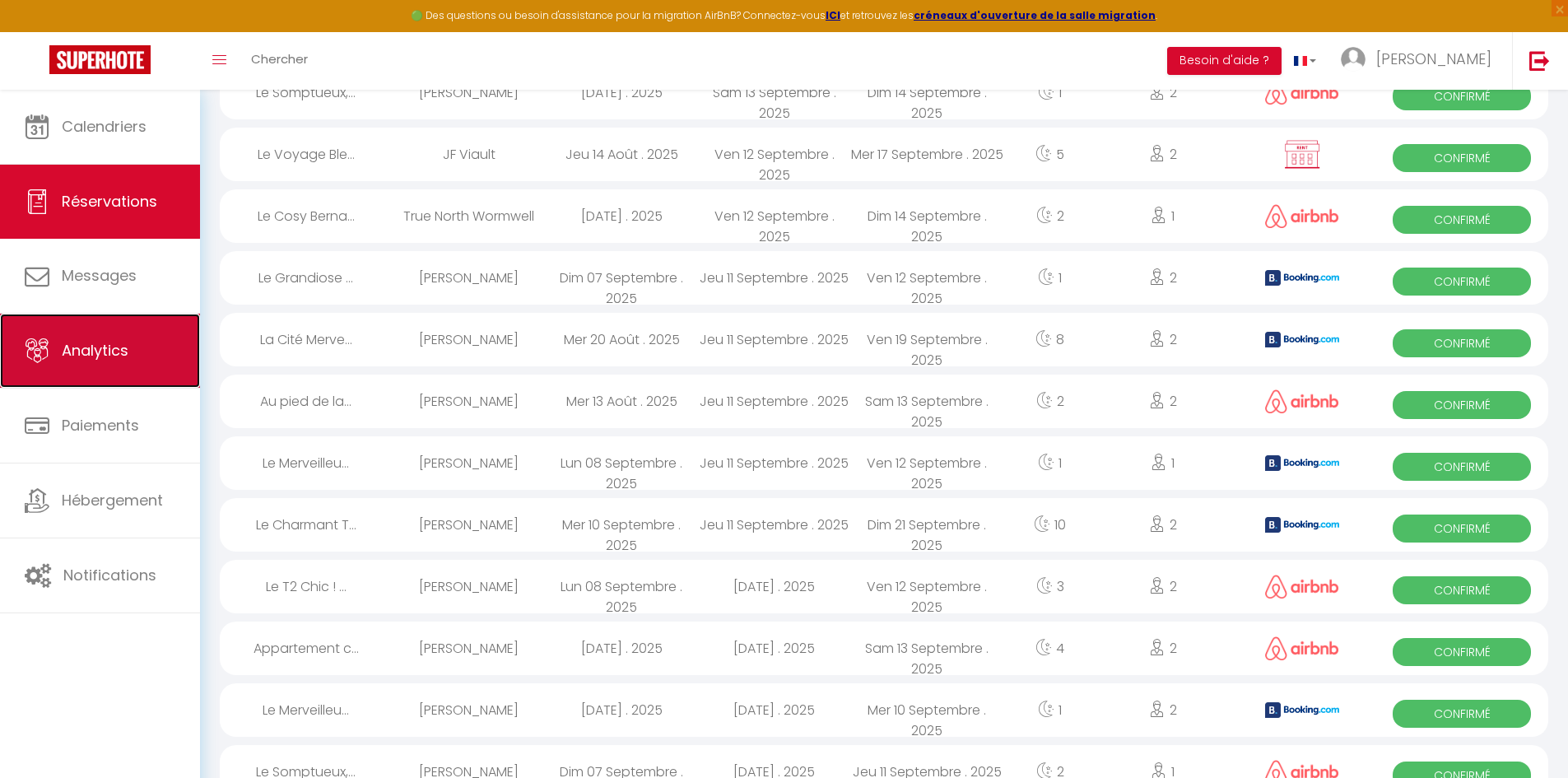
click at [113, 348] on span "Analytics" at bounding box center [95, 350] width 67 height 21
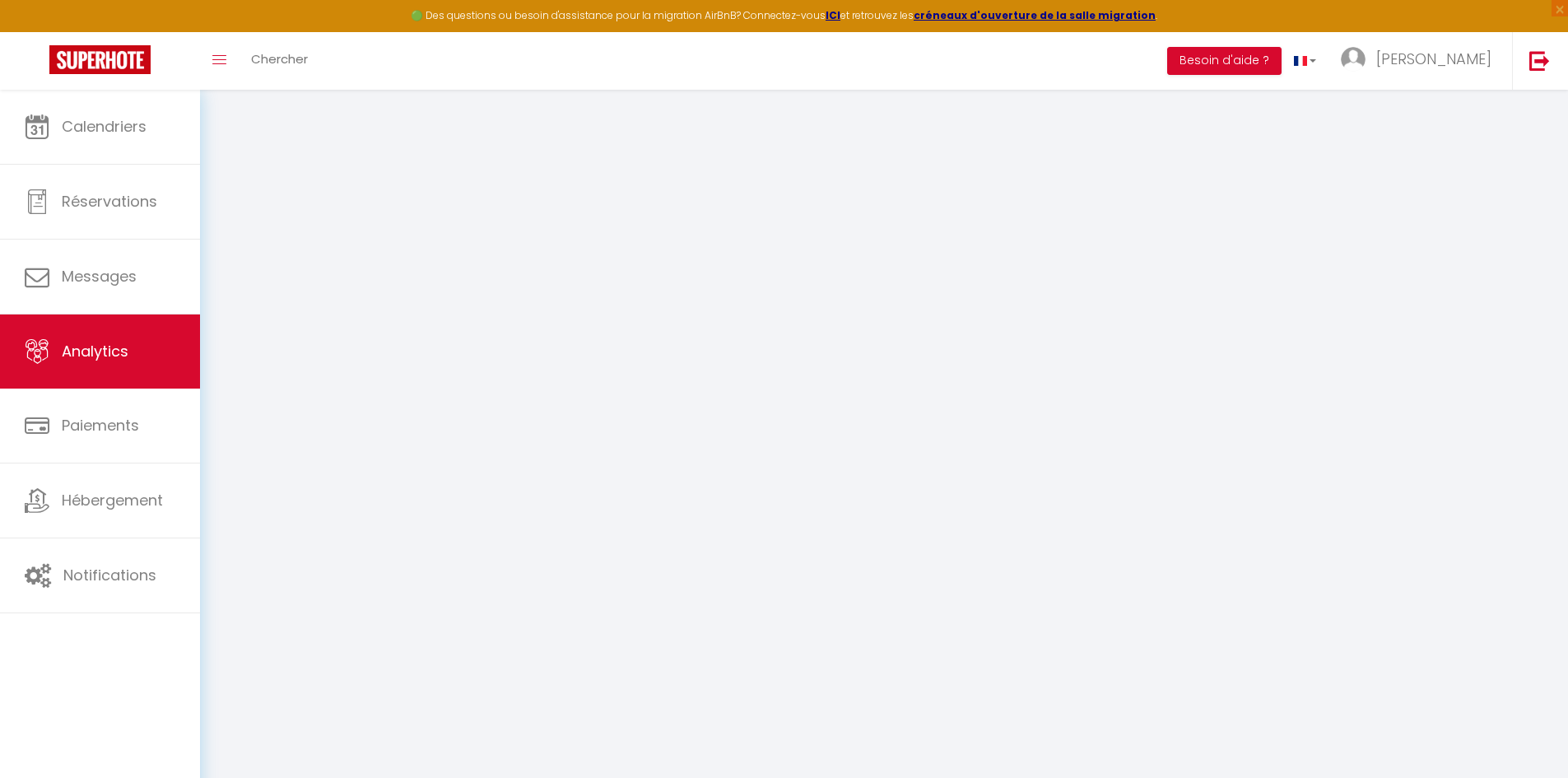
select select "2025"
select select "9"
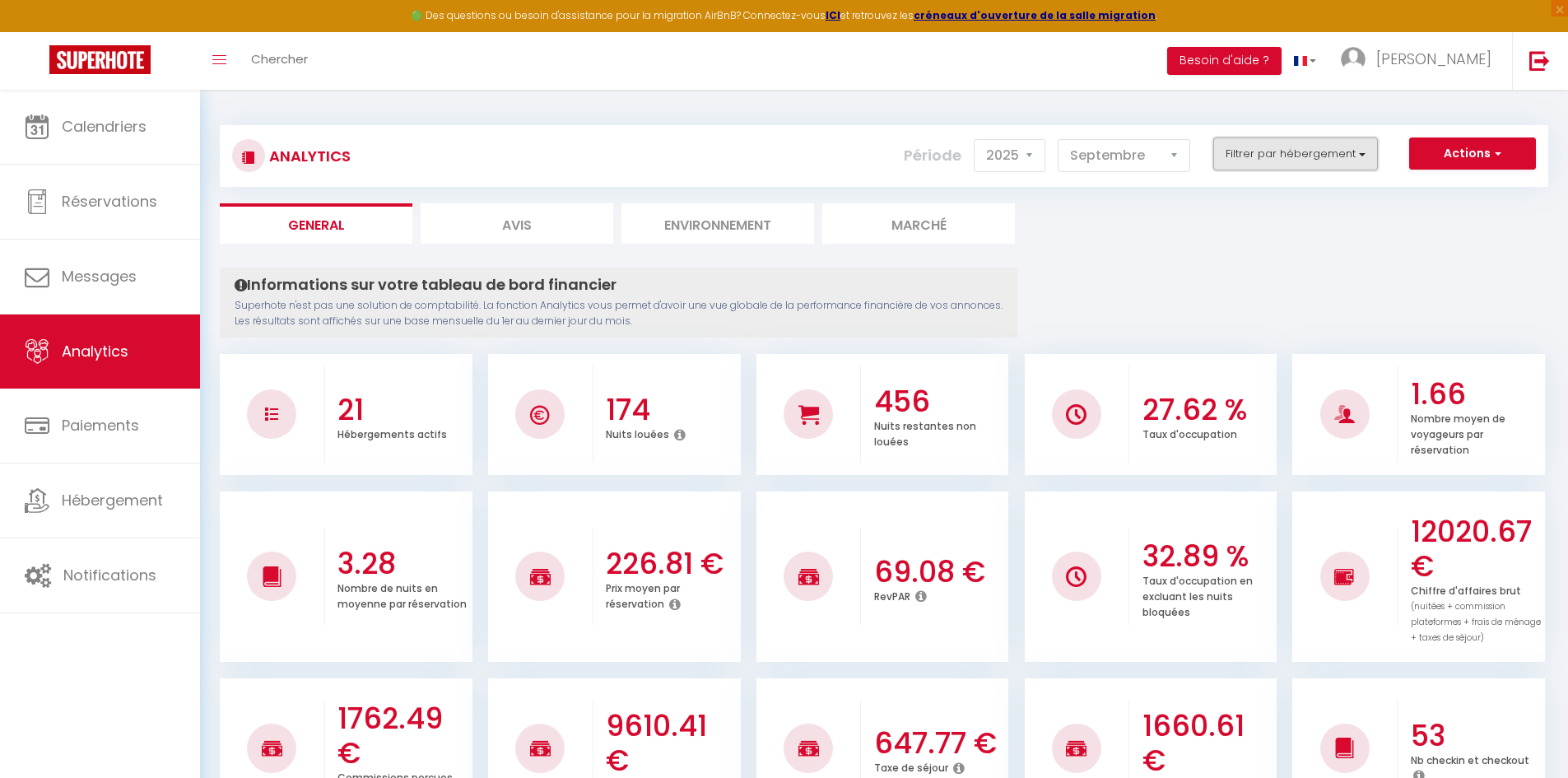
click at [1316, 156] on button "Filtrer par hébergement" at bounding box center [1295, 154] width 164 height 33
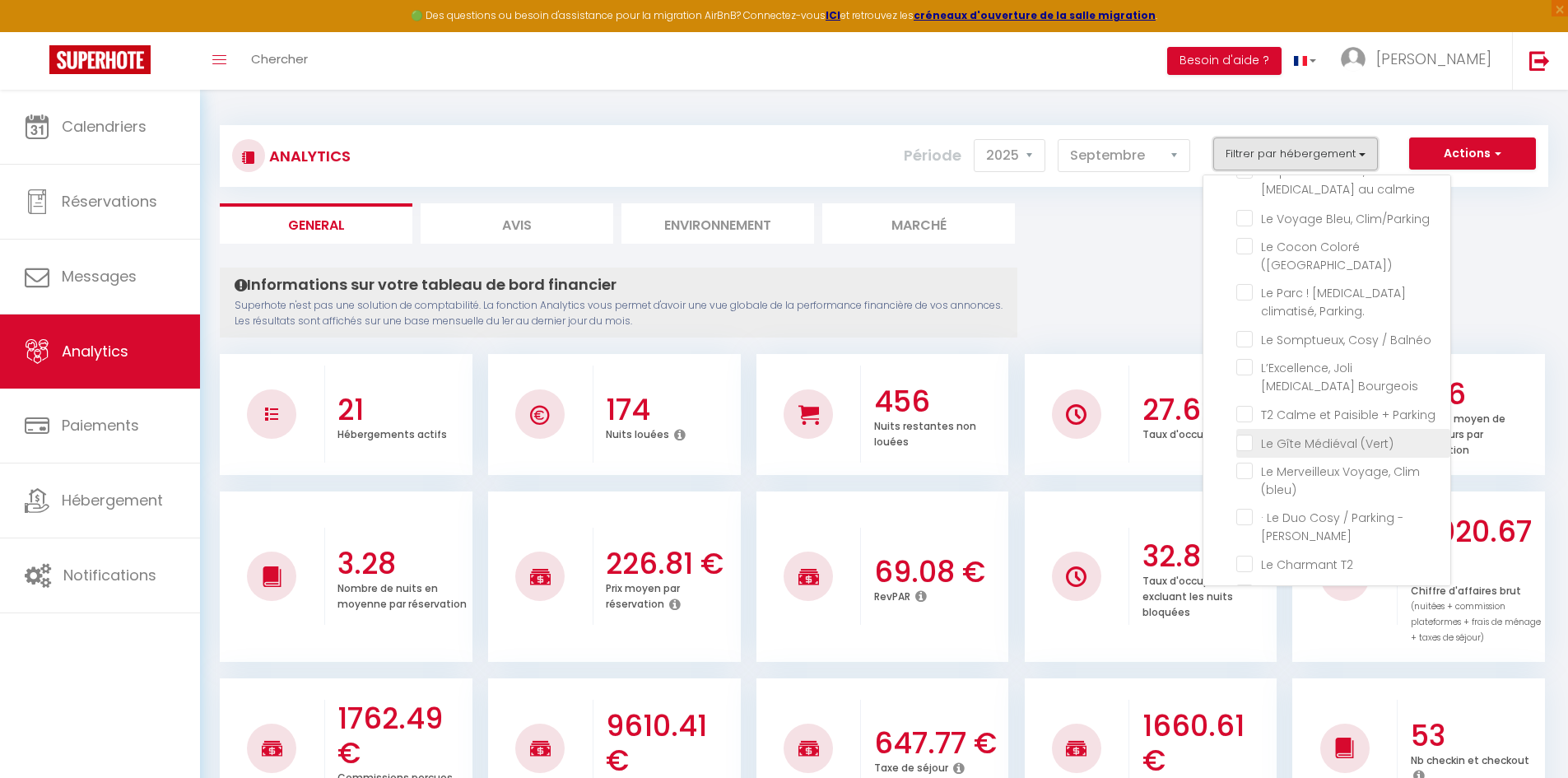
scroll to position [310, 0]
click at [1247, 351] on T2 "checkbox" at bounding box center [1343, 359] width 214 height 17
checkbox T2 "true"
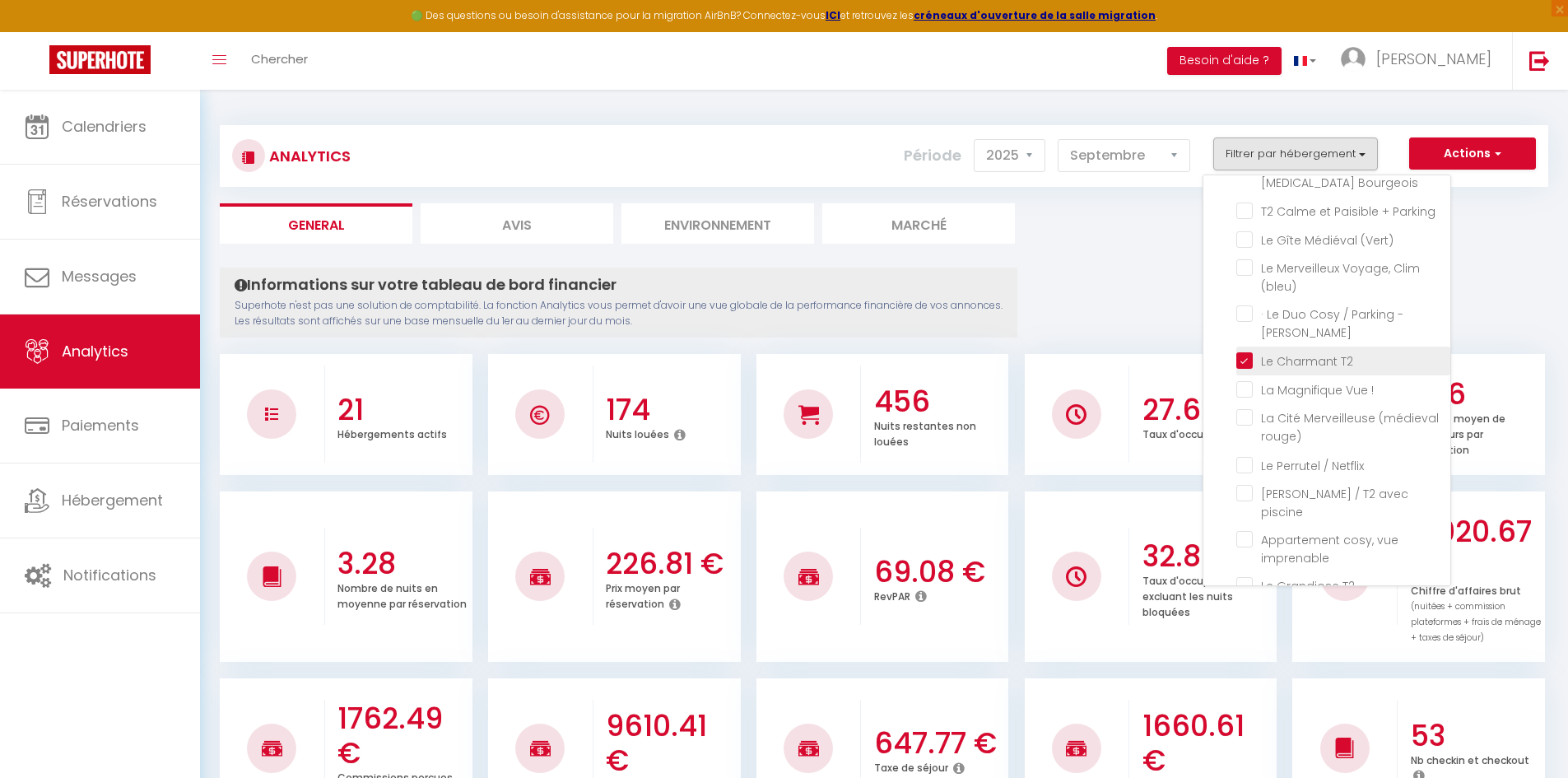
checkbox Végétal "false"
checkbox Escale "false"
checkbox calme "false"
checkbox Clim\/Parking "false"
checkbox \(Verdun\) "false"
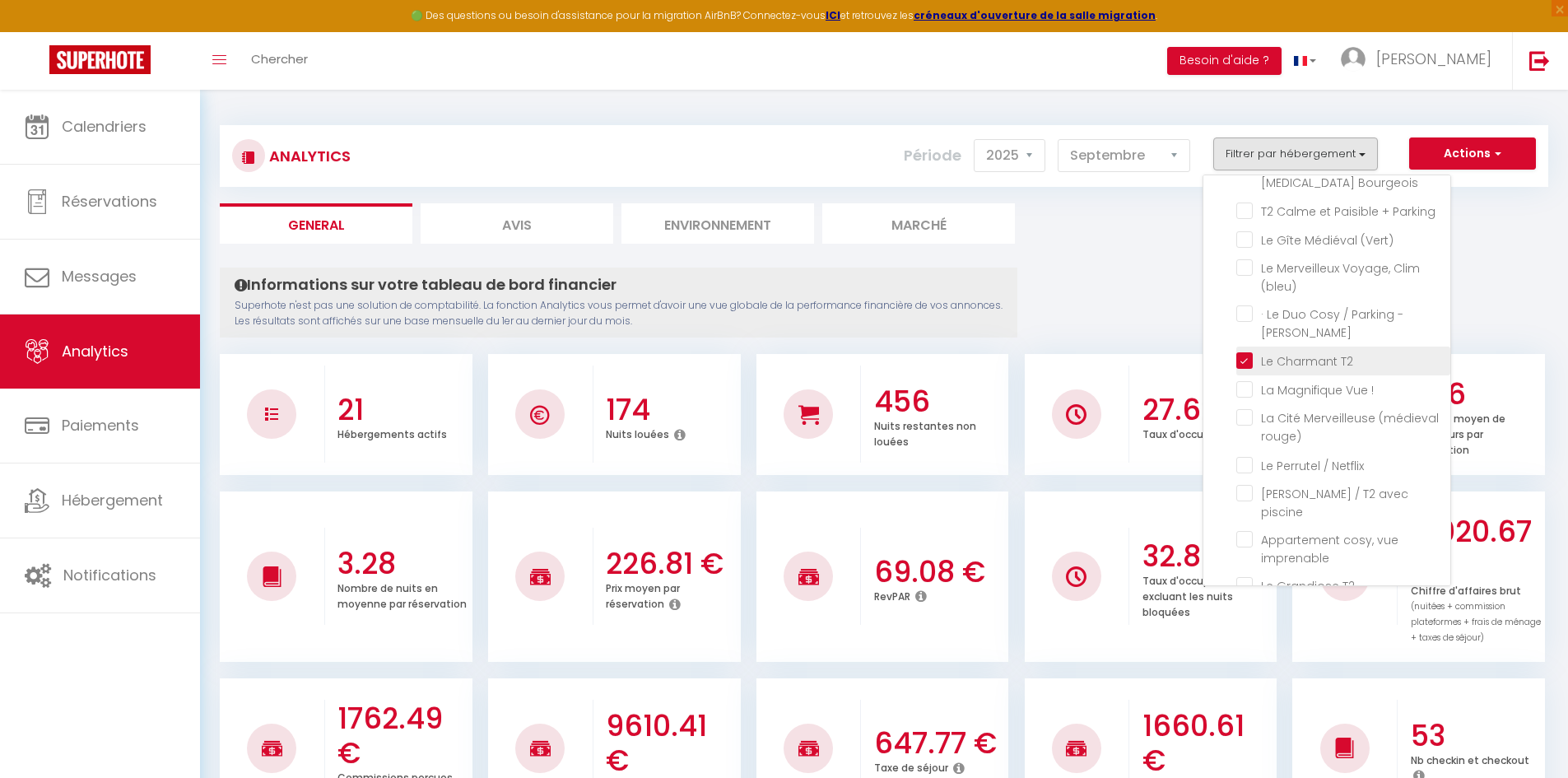
checkbox Parking\ "false"
checkbox Balnéo "false"
checkbox Bourgeois "false"
checkbox Parking "false"
checkbox \(Vert\) "false"
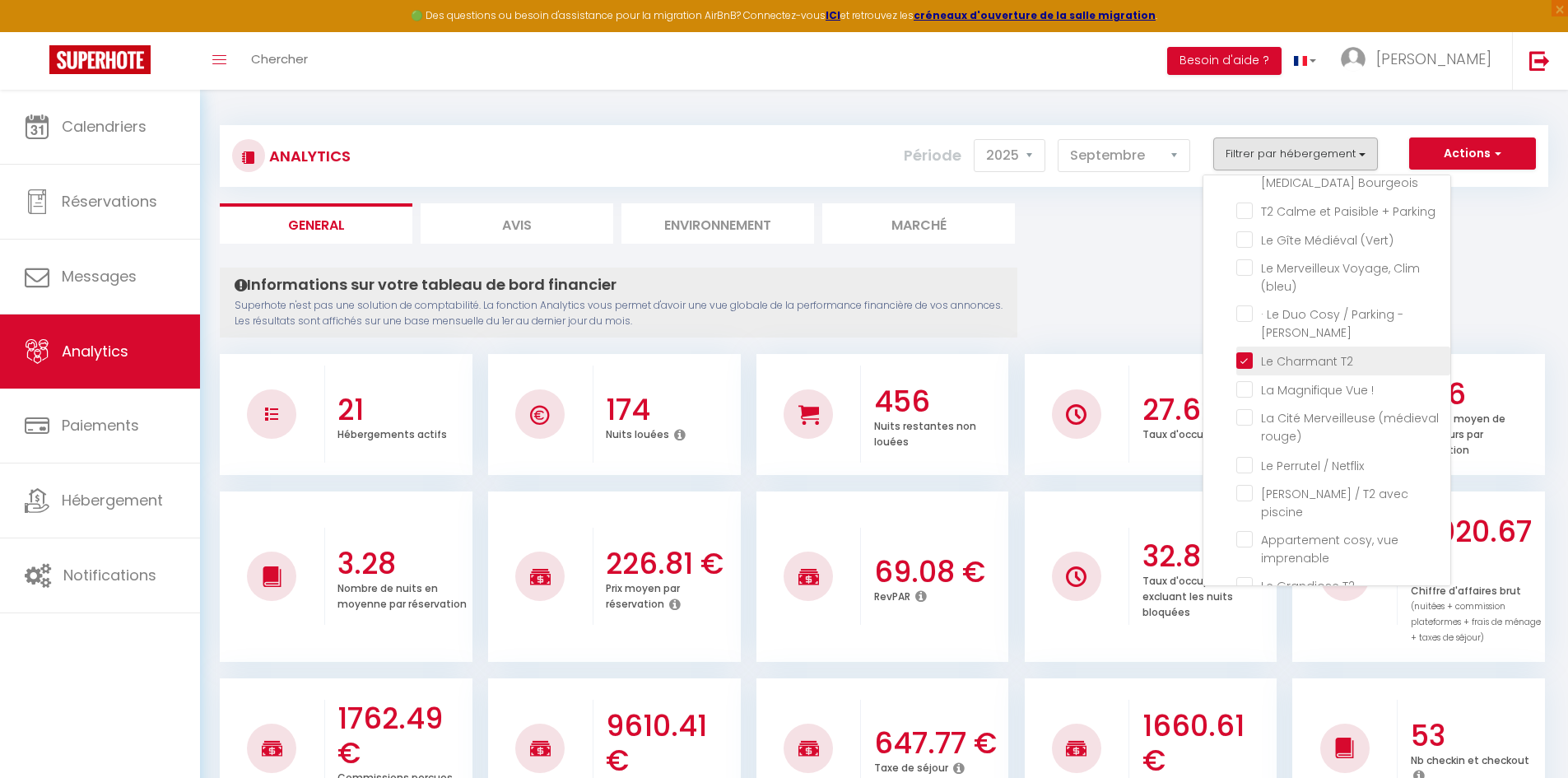
checkbox \(bleu\) "false"
checkbox Brams "false"
checkbox \! "false"
checkbox rouge\) "false"
checkbox Netflix "false"
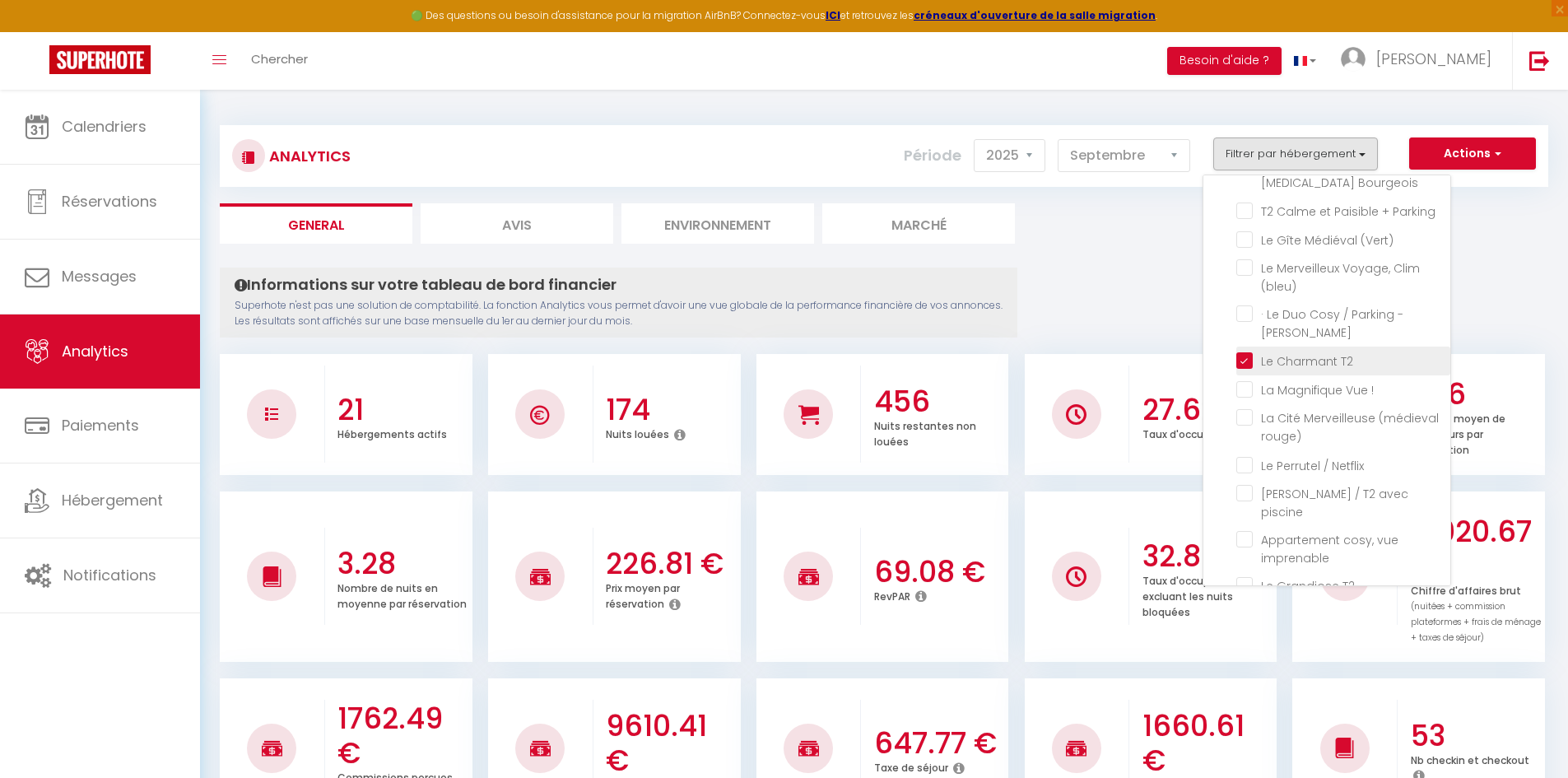
checkbox piscine "false"
checkbox imprenable "false"
checkbox Tomey "false"
checkbox \(voltaire\) "false"
checkbox Netflix "false"
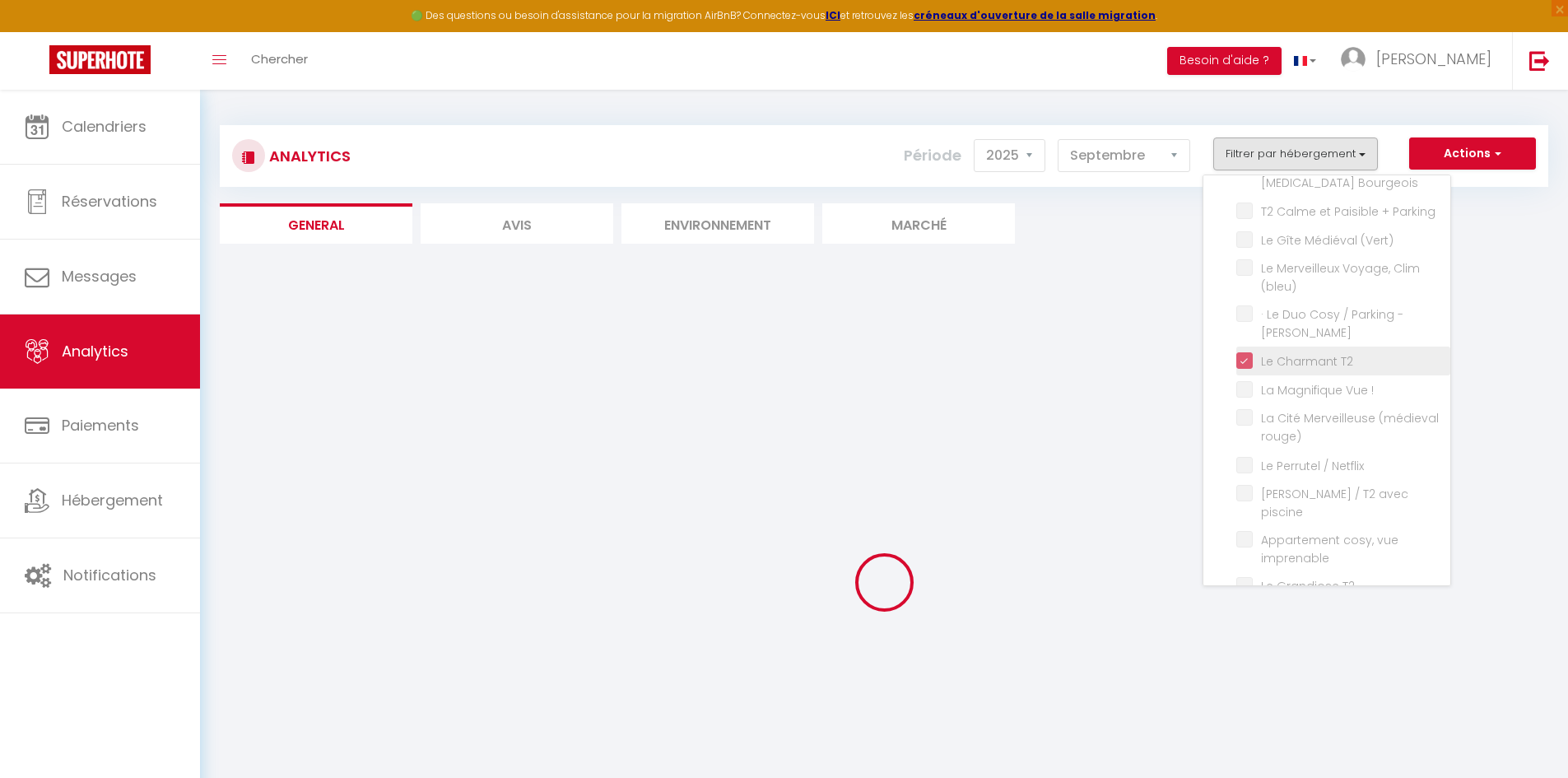
checkbox Végétal "false"
checkbox Escale "false"
checkbox calme "false"
checkbox Clim\/Parking "false"
checkbox \(Verdun\) "false"
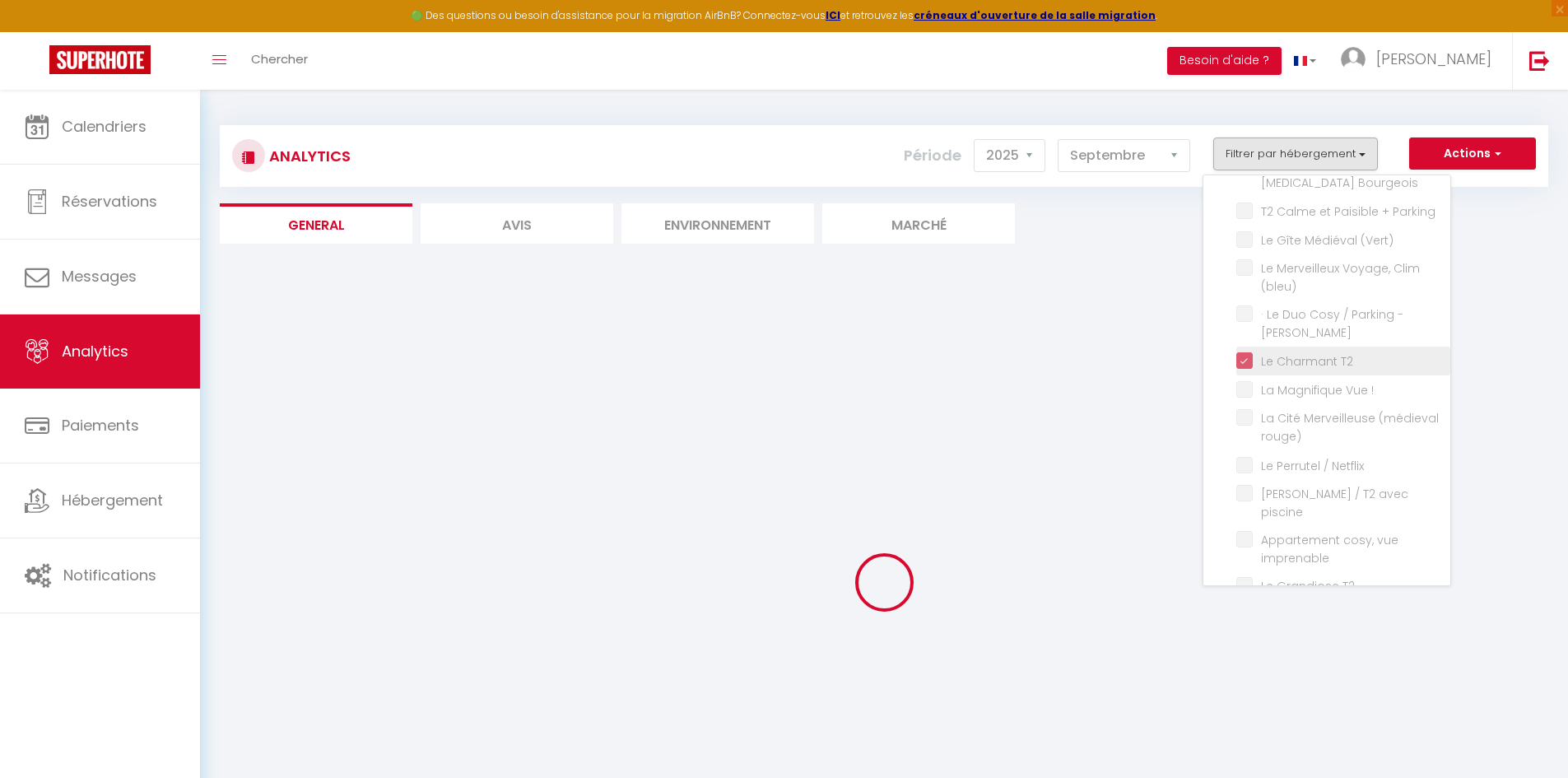
checkbox Parking\ "false"
checkbox Balnéo "false"
checkbox Bourgeois "false"
checkbox Parking "false"
checkbox \(Vert\) "false"
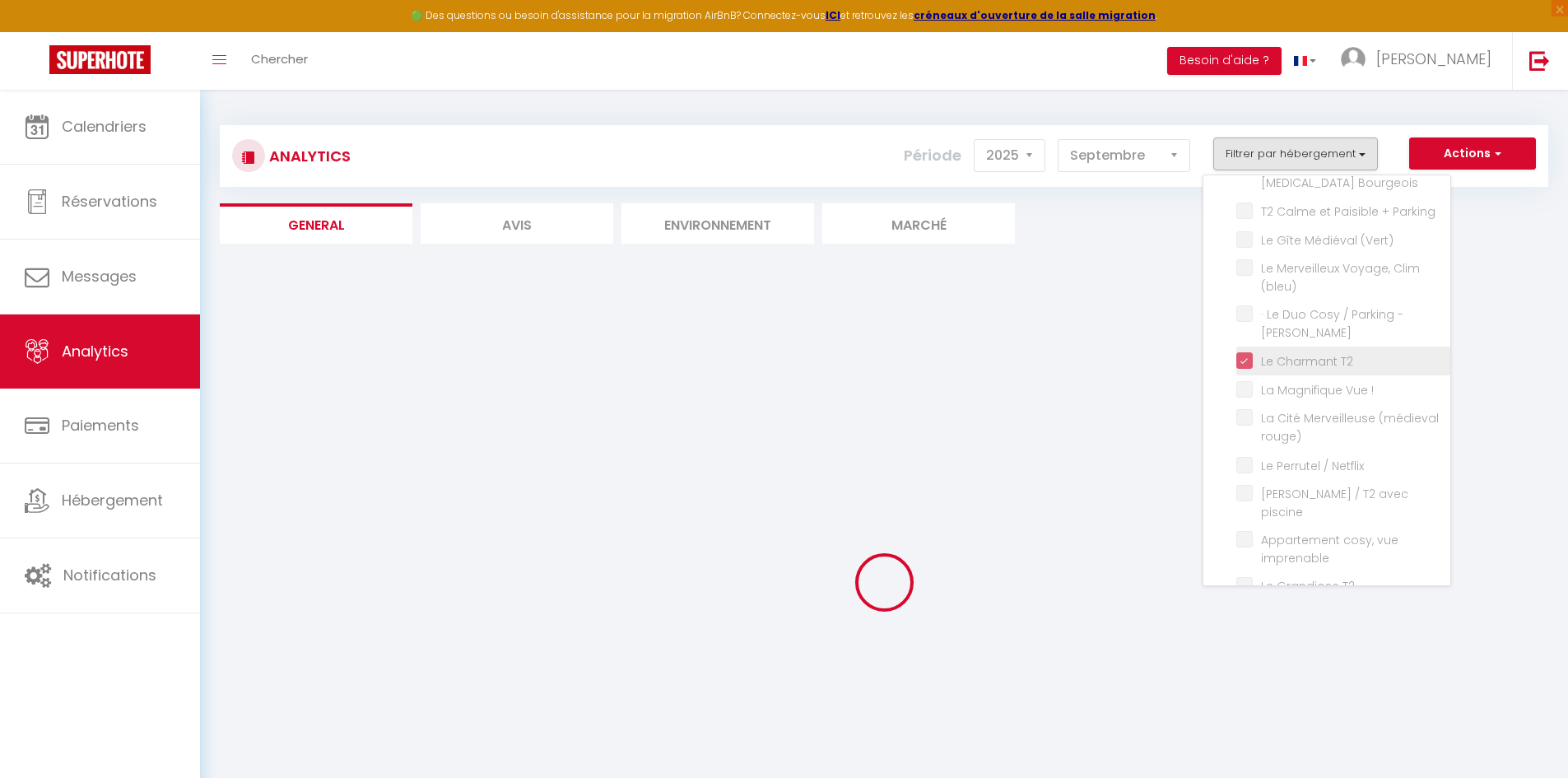
checkbox \(bleu\) "false"
checkbox Brams "false"
checkbox \! "false"
checkbox rouge\) "false"
checkbox Netflix "false"
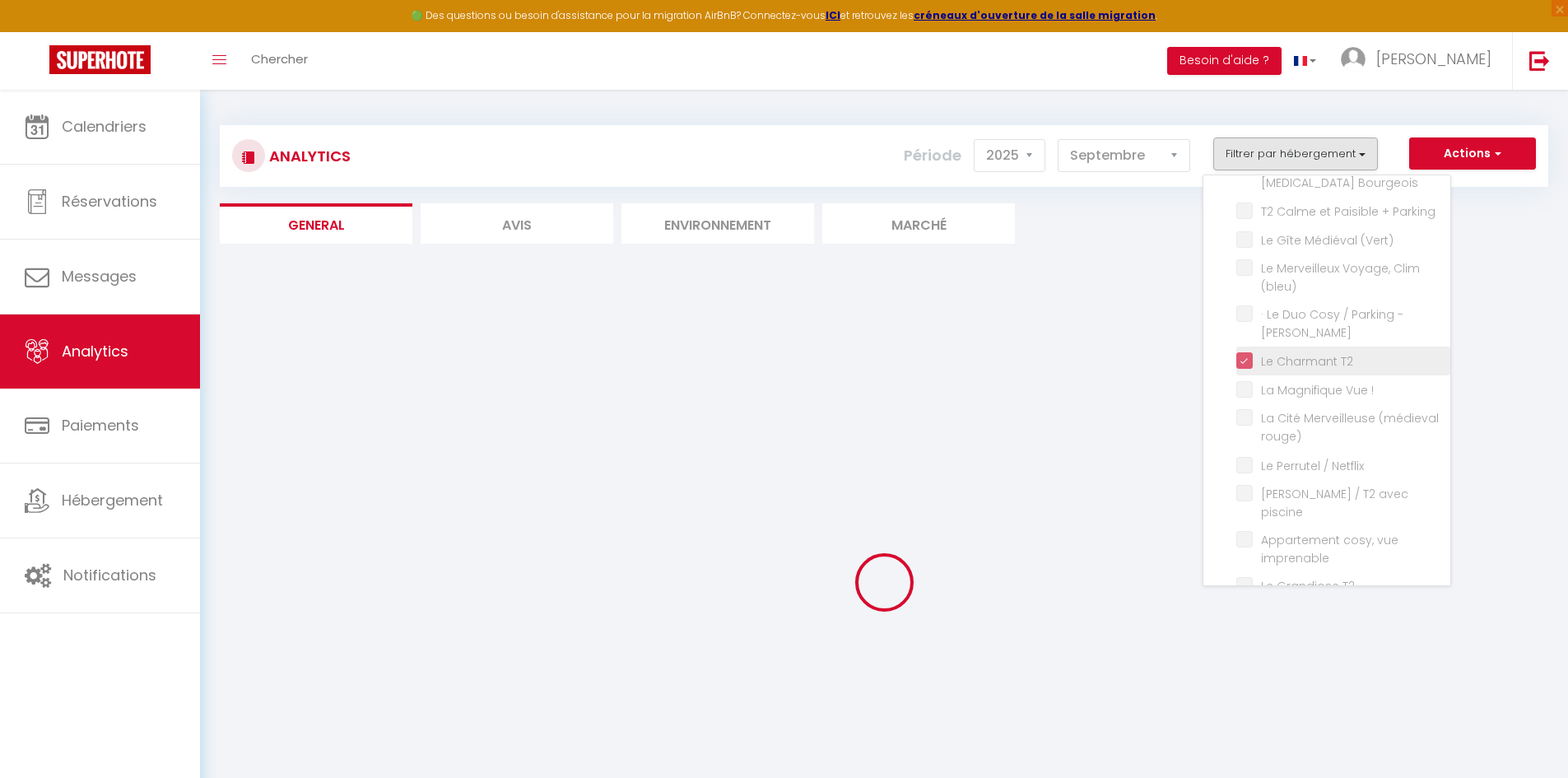
checkbox piscine "false"
checkbox imprenable "false"
checkbox Tomey "false"
checkbox \(voltaire\) "false"
checkbox Netflix "false"
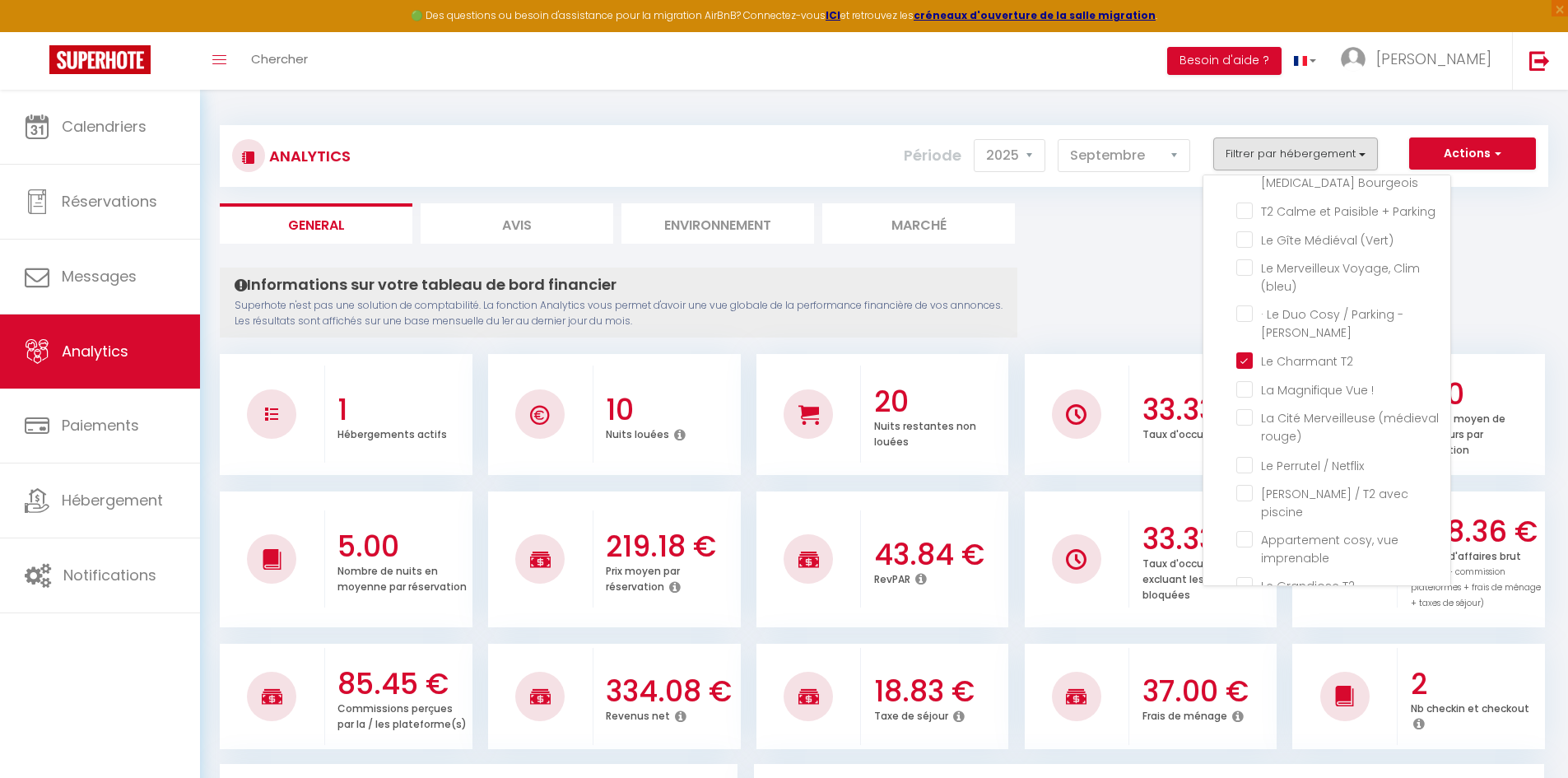
click at [1146, 243] on ul "General Avis Environnement Marché" at bounding box center [884, 223] width 1328 height 40
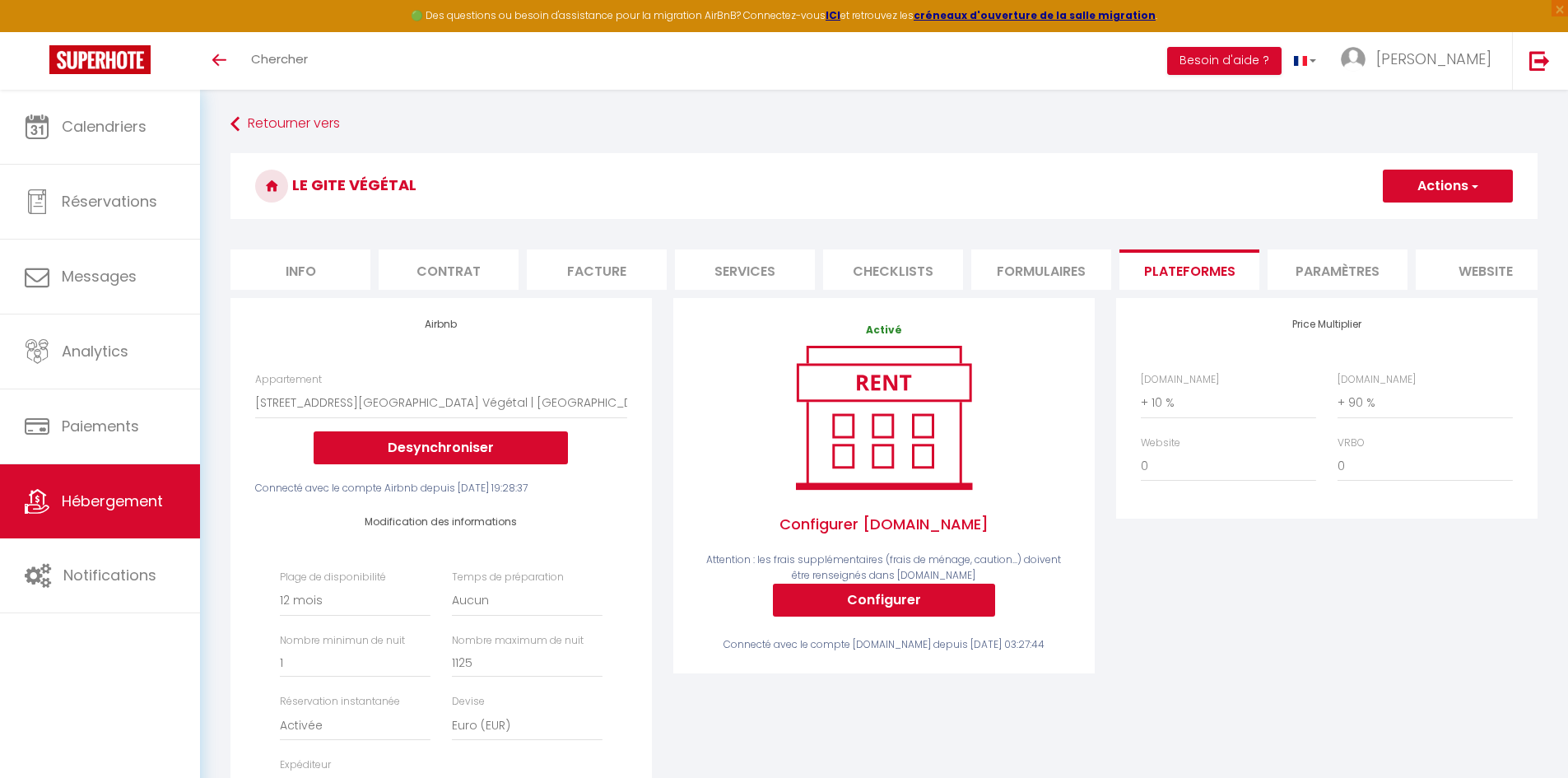
select select "7563-1399563535748056785"
select select "365"
select select "EUR"
select select
select select "+ 10 %"
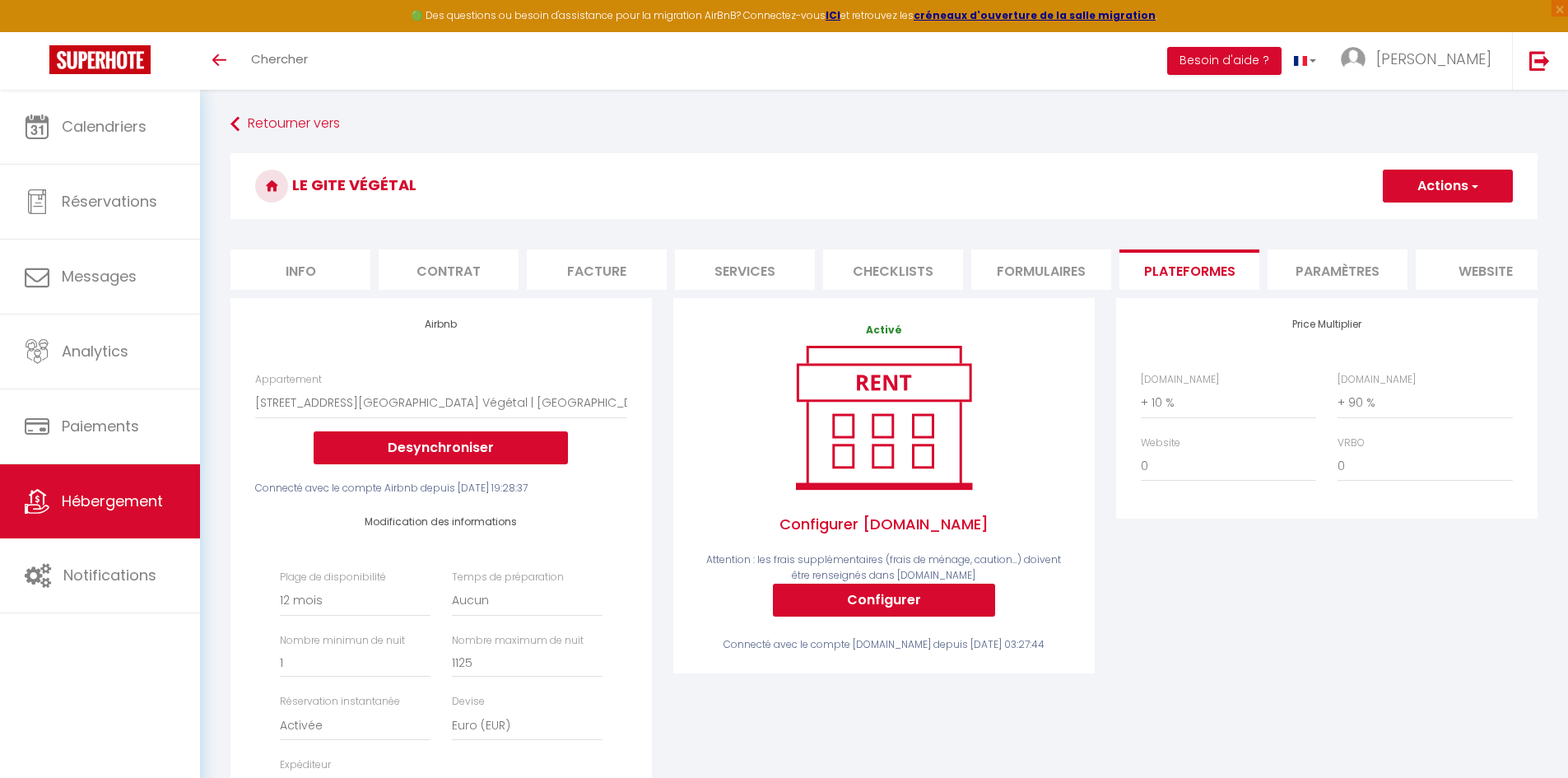
select select "+ 90 %"
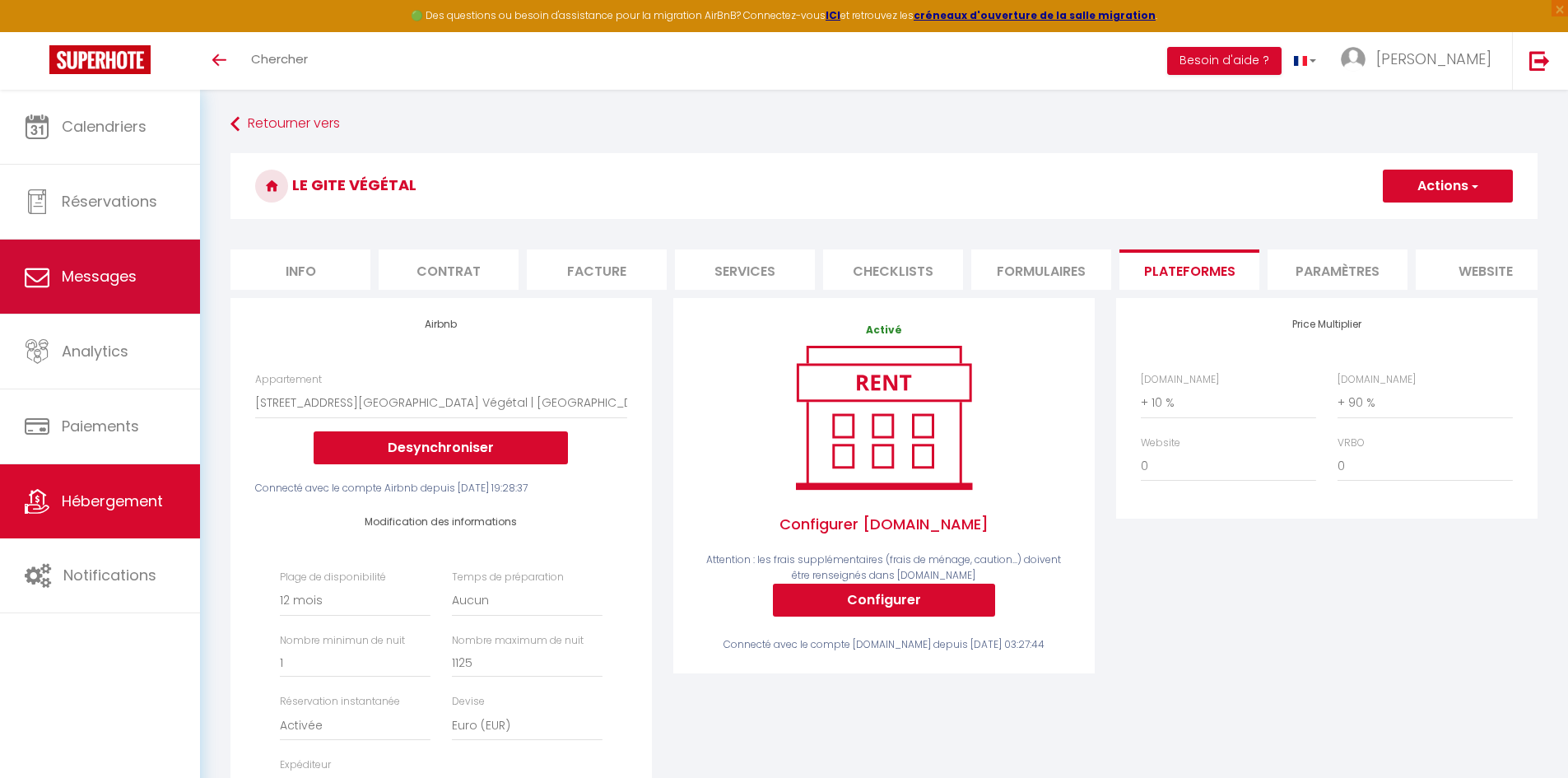
click at [123, 270] on span "Messages" at bounding box center [99, 276] width 75 height 21
select select "message"
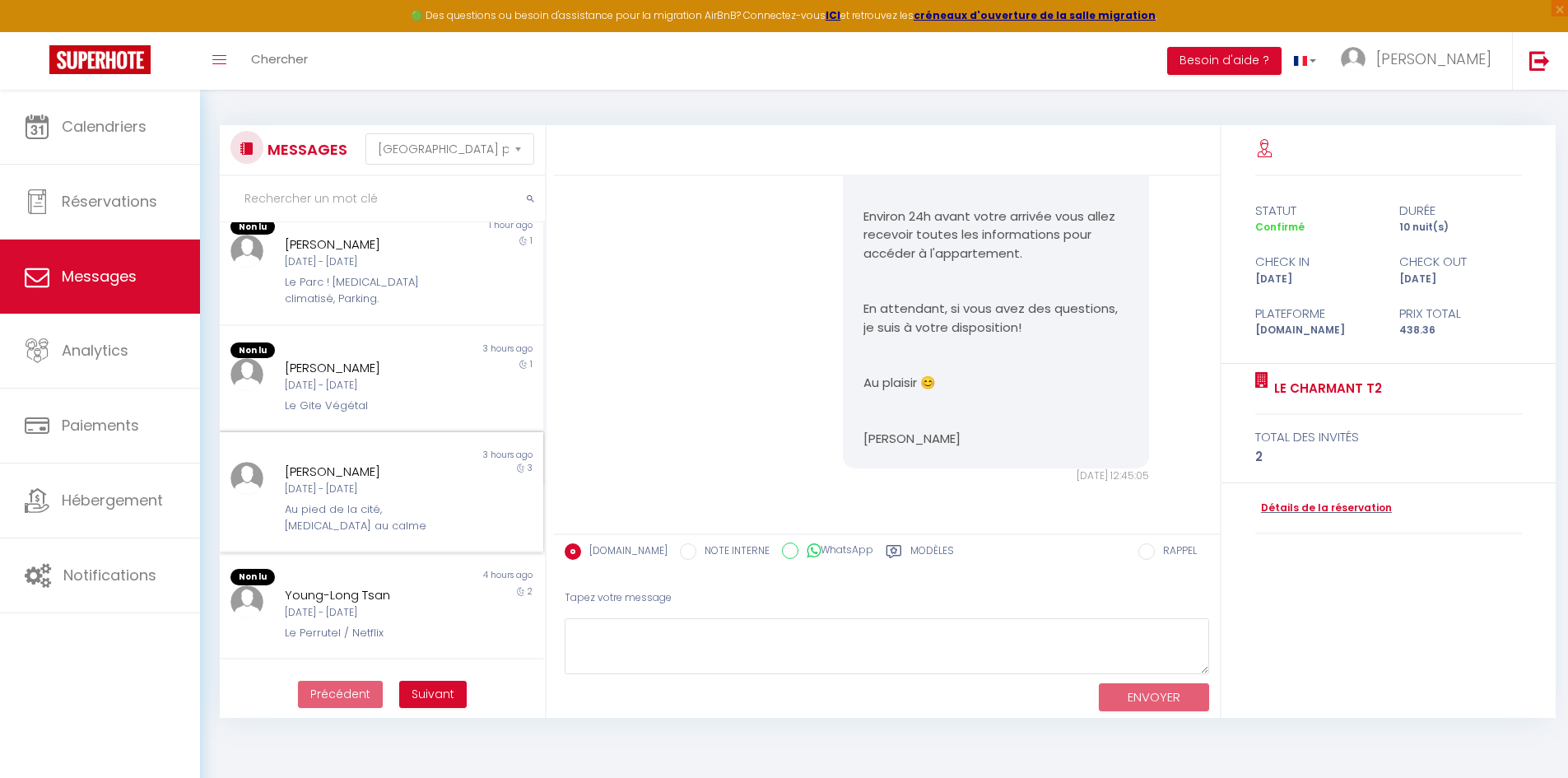
scroll to position [329, 0]
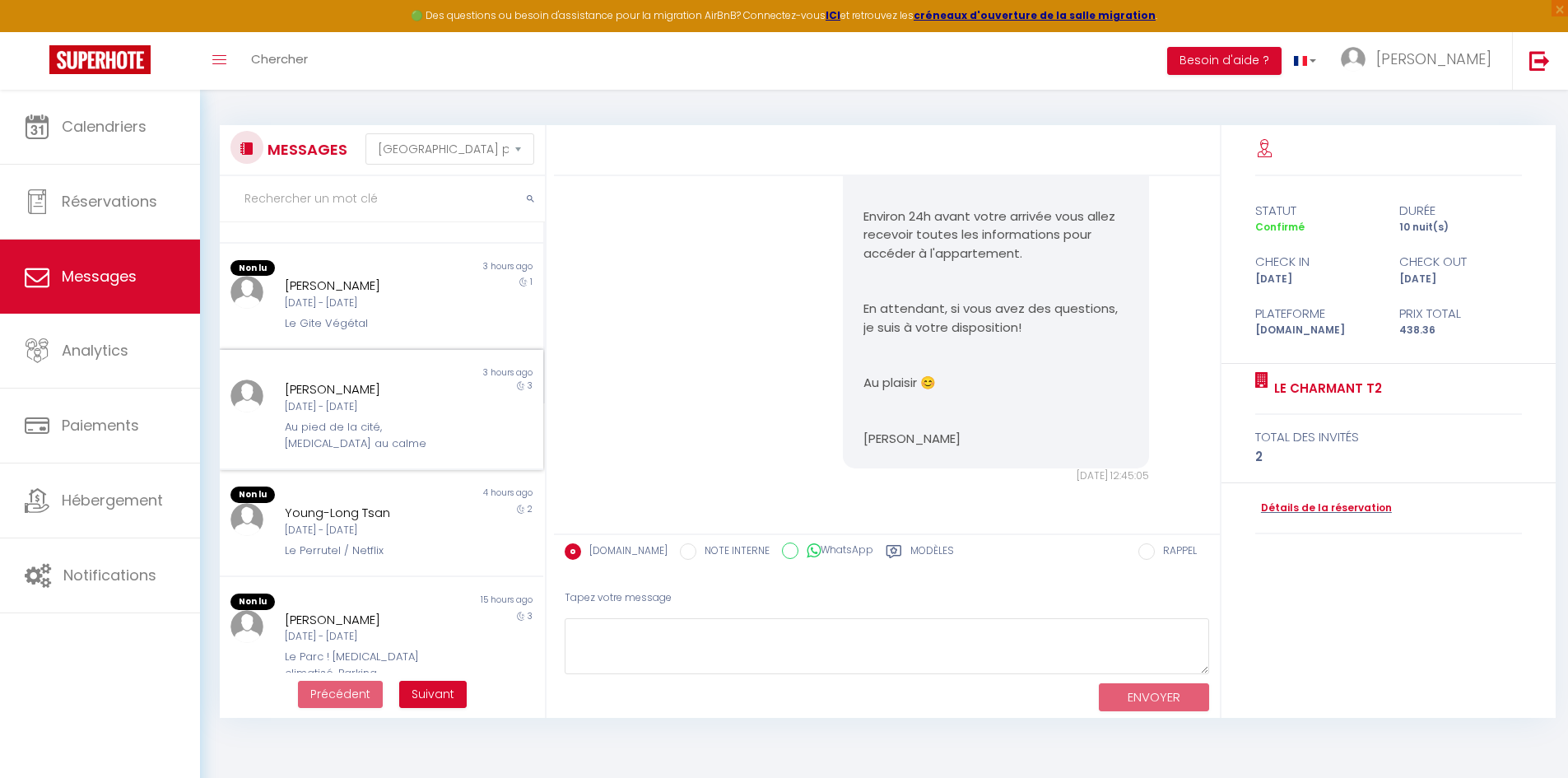
click at [357, 522] on div "Mar 09 Sep - Jeu 11 Sep" at bounding box center [369, 530] width 167 height 16
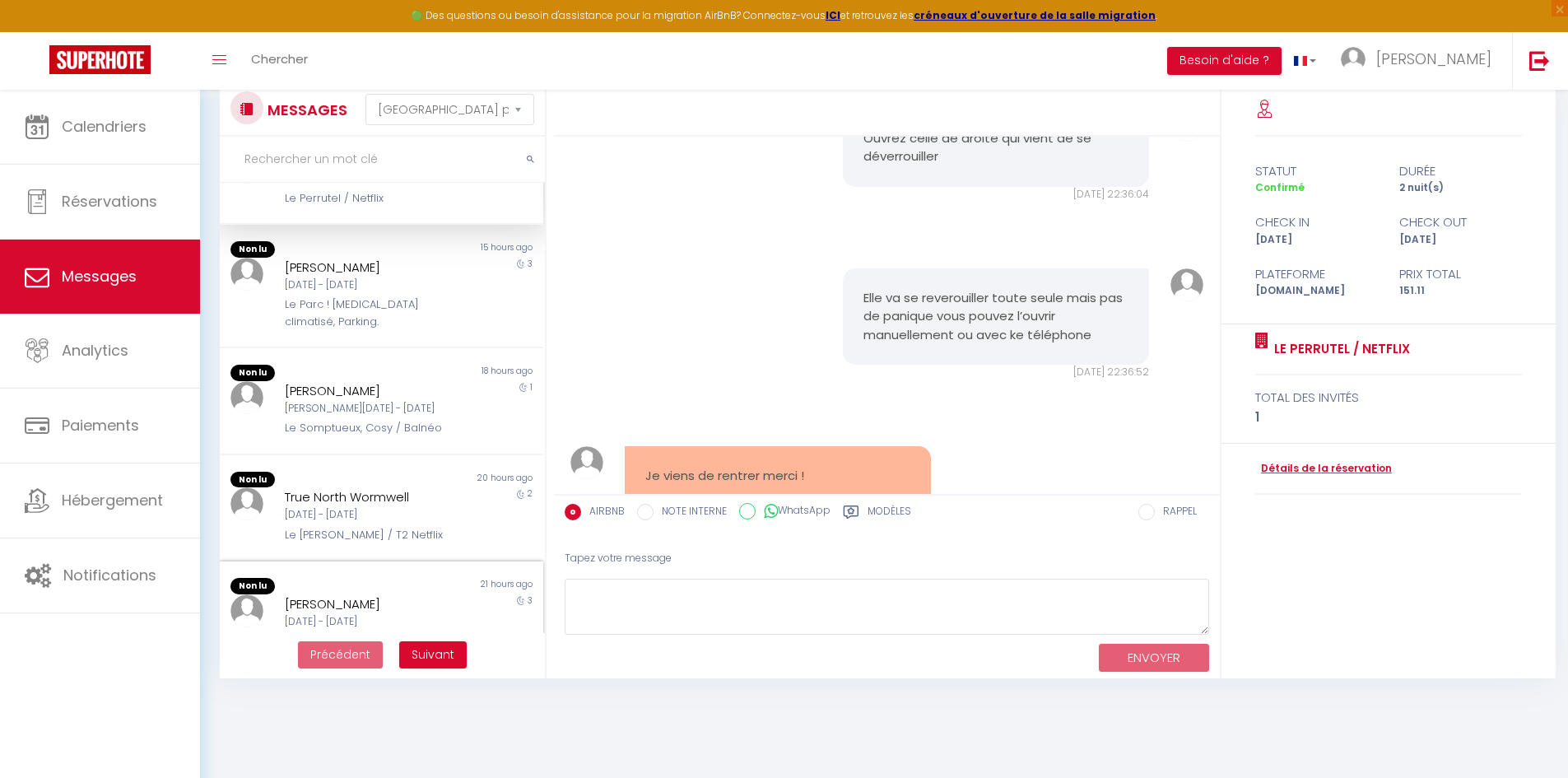
scroll to position [90, 0]
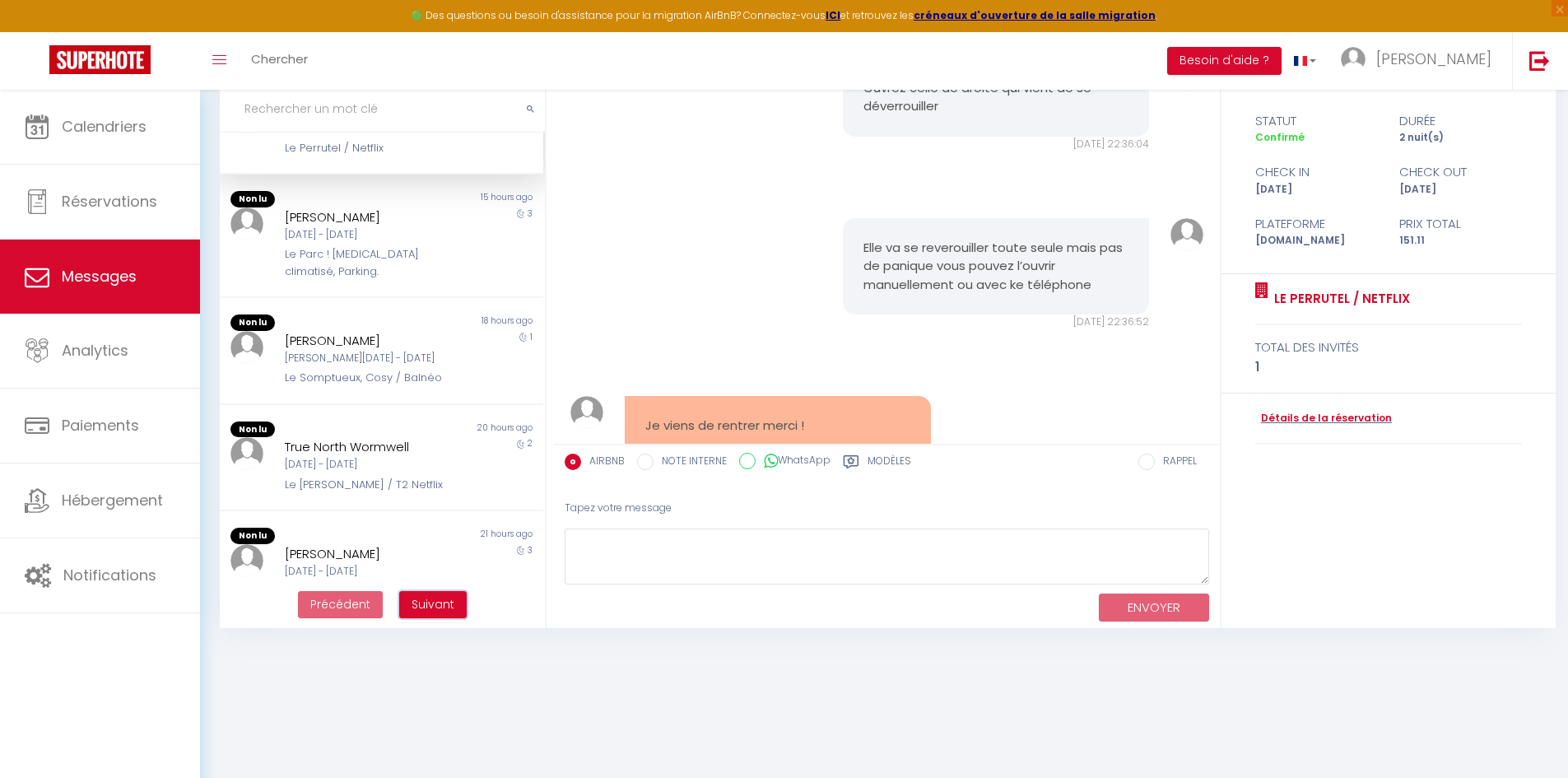
click at [442, 599] on span "Suivant" at bounding box center [432, 604] width 43 height 17
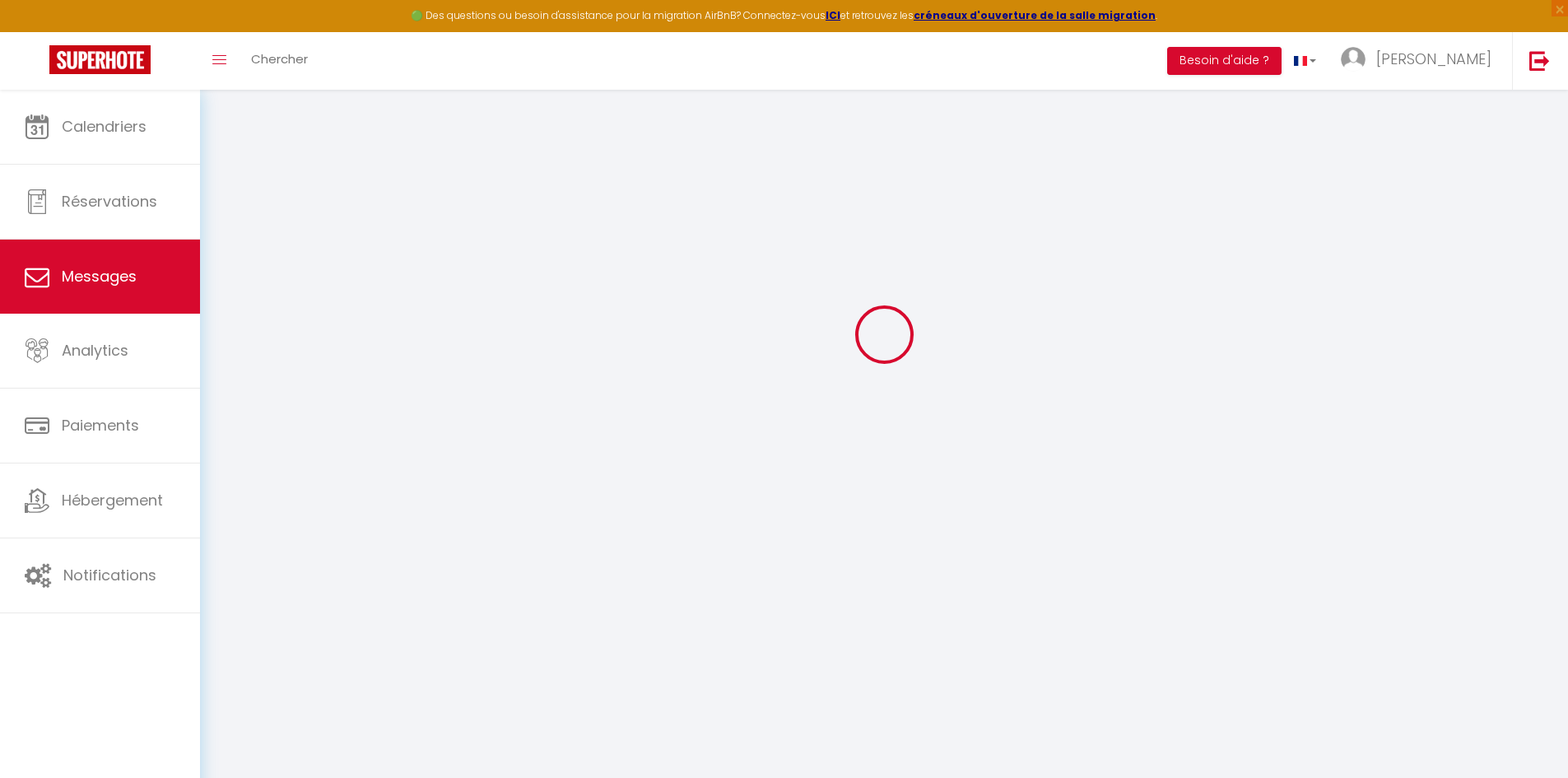
scroll to position [635, 0]
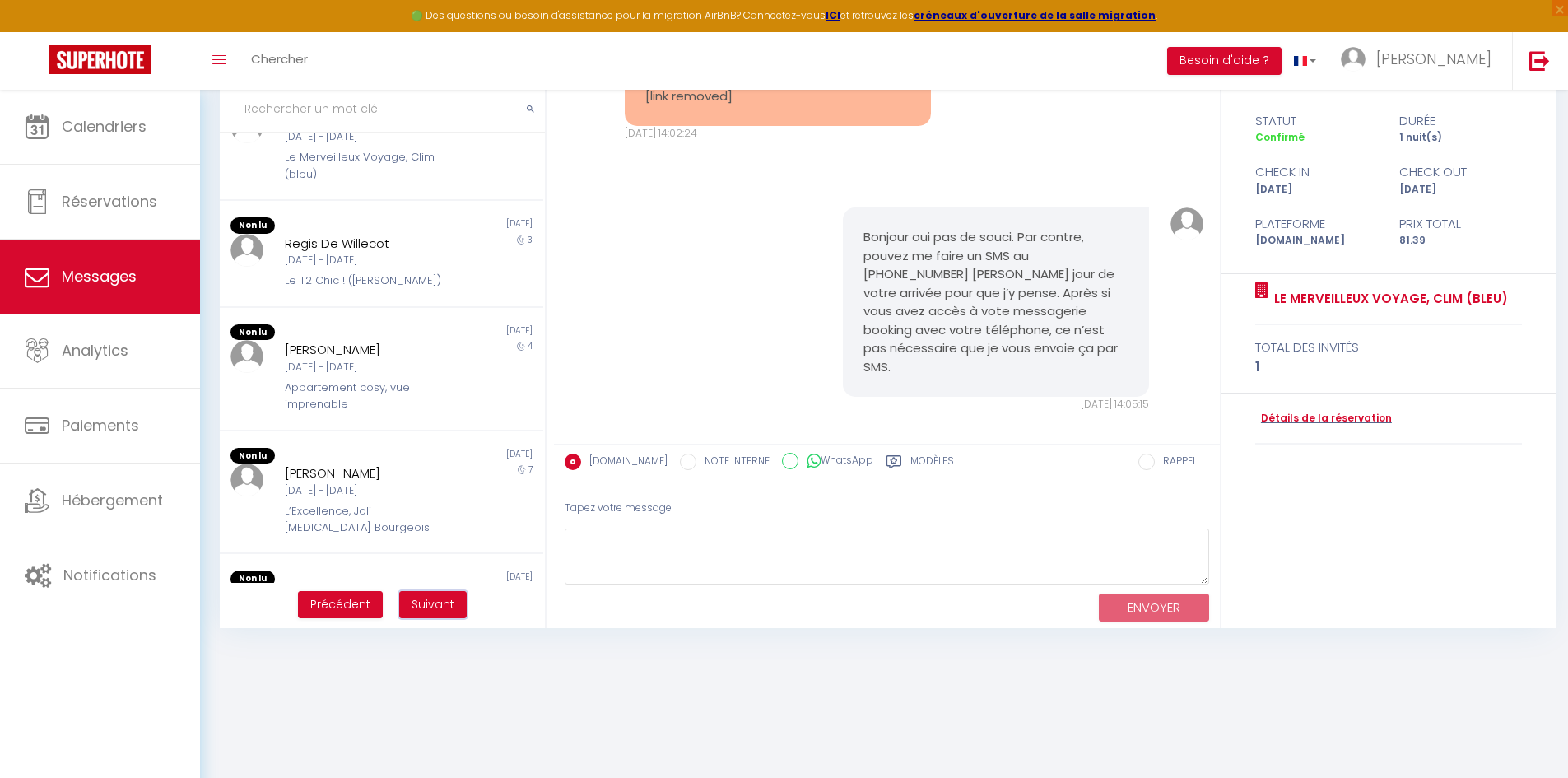
click at [438, 602] on span "Suivant" at bounding box center [432, 604] width 43 height 17
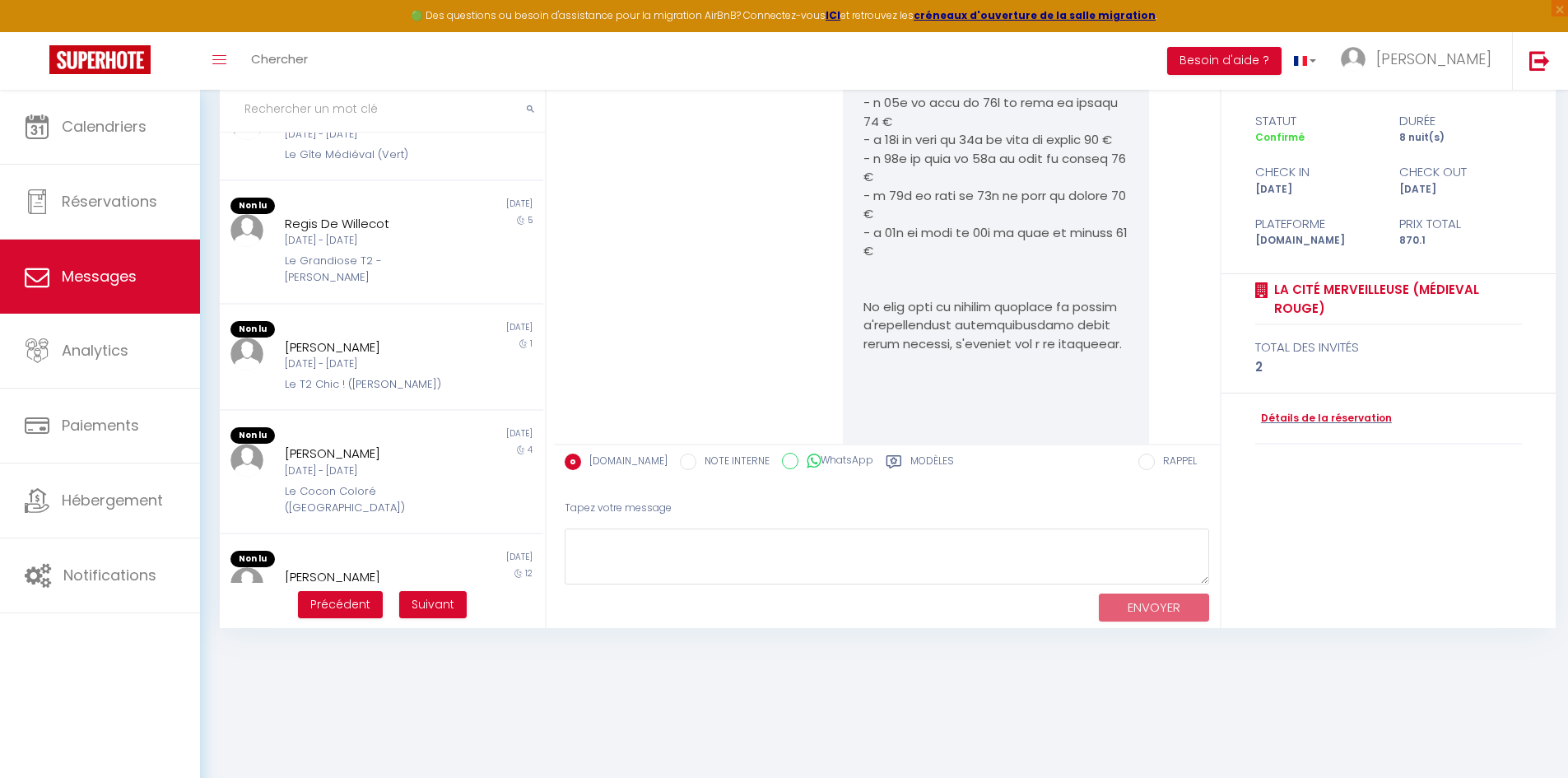
scroll to position [2214, 0]
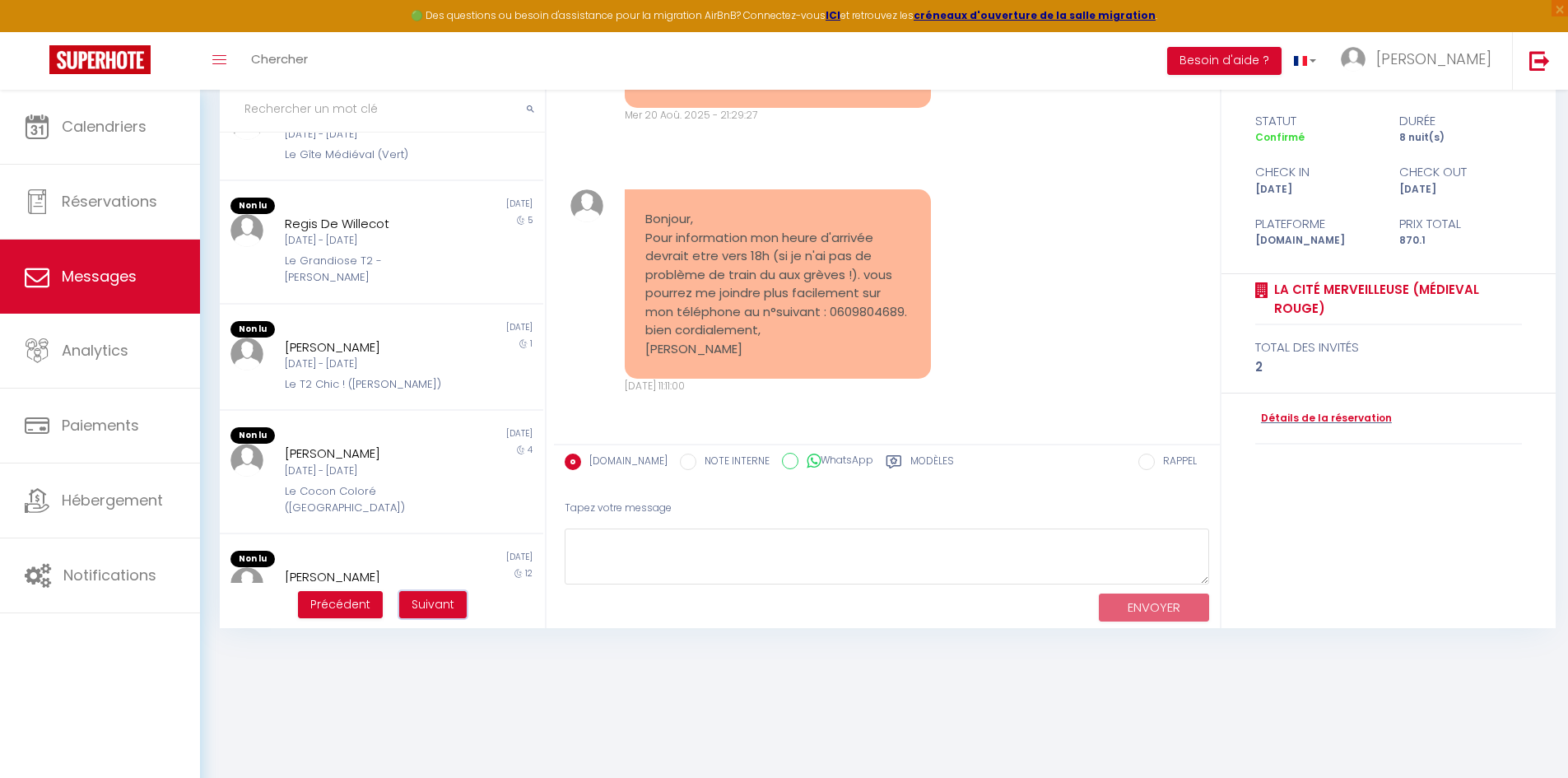
click at [438, 602] on span "Suivant" at bounding box center [432, 604] width 43 height 17
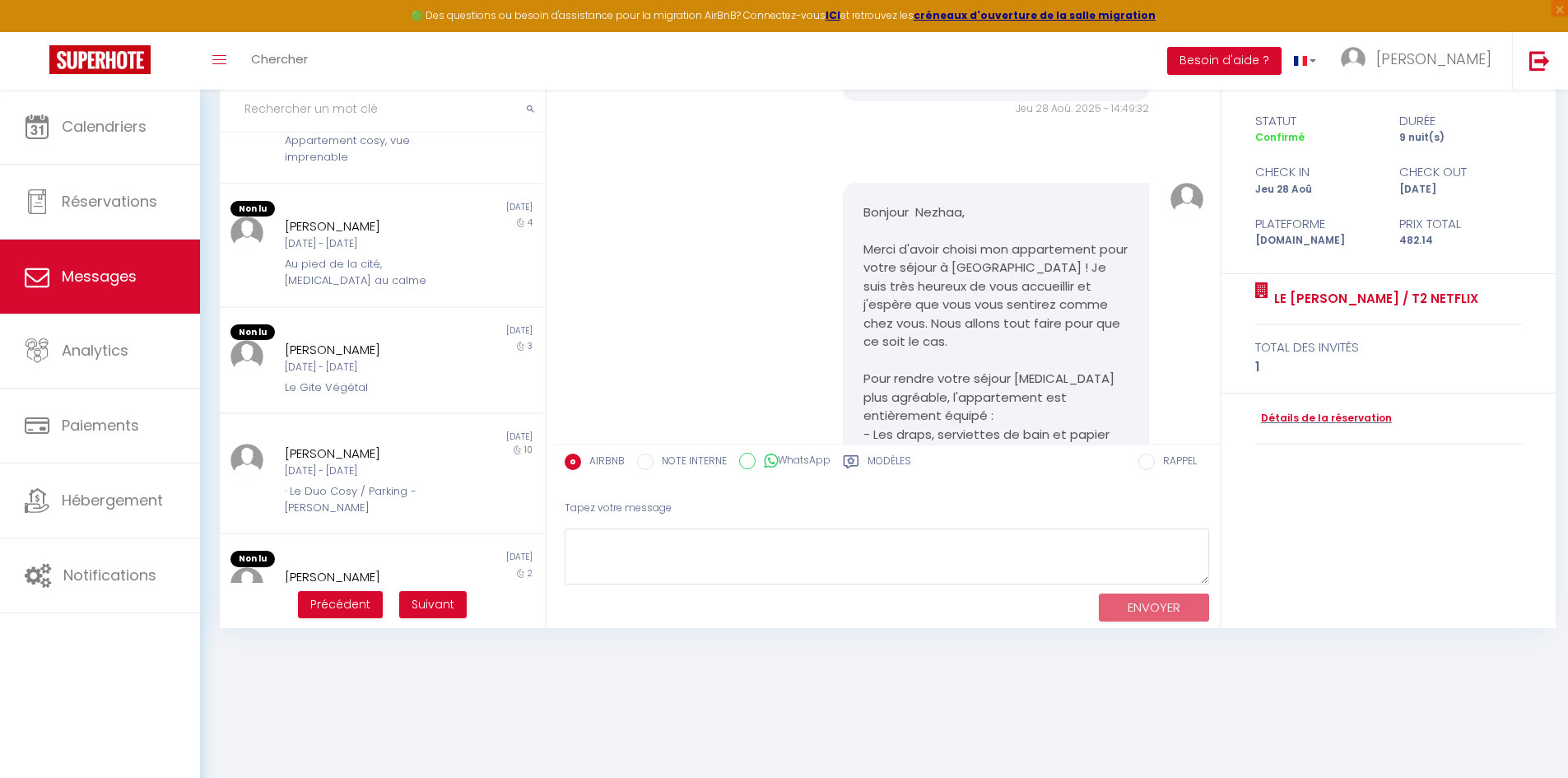
scroll to position [5236, 0]
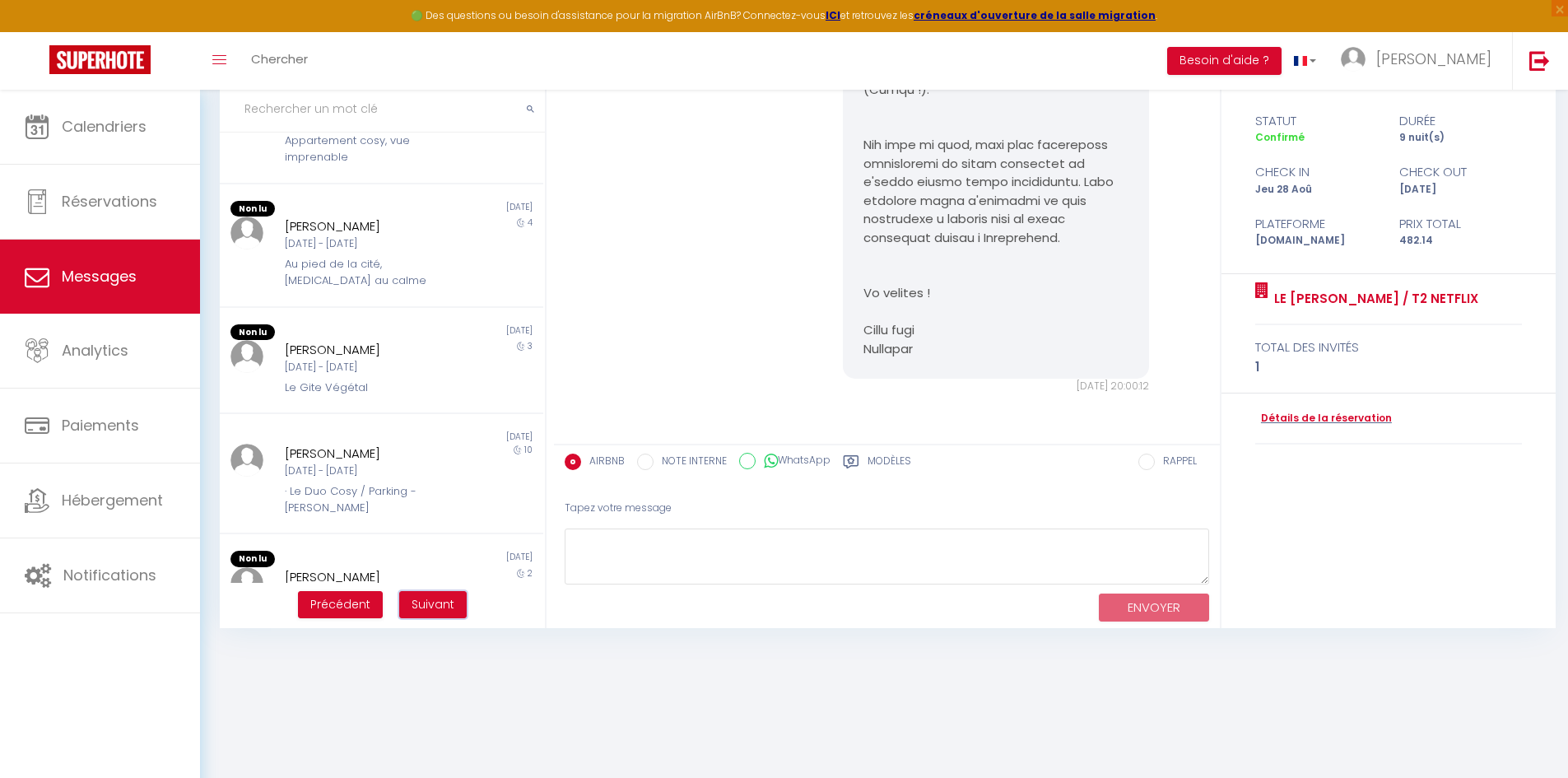
click at [438, 602] on span "Suivant" at bounding box center [432, 604] width 43 height 17
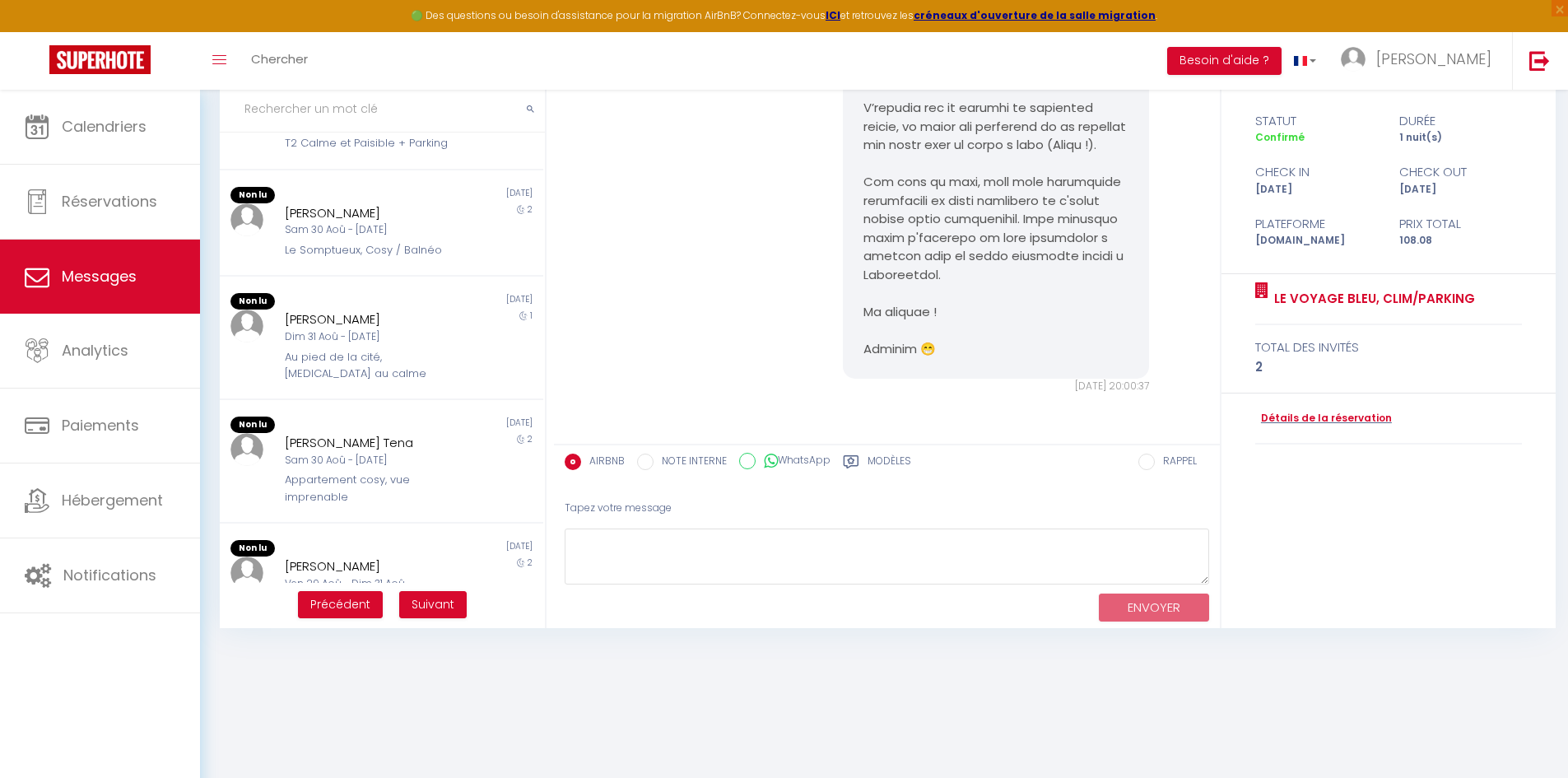
scroll to position [2525, 0]
click at [438, 602] on span "Suivant" at bounding box center [432, 604] width 43 height 17
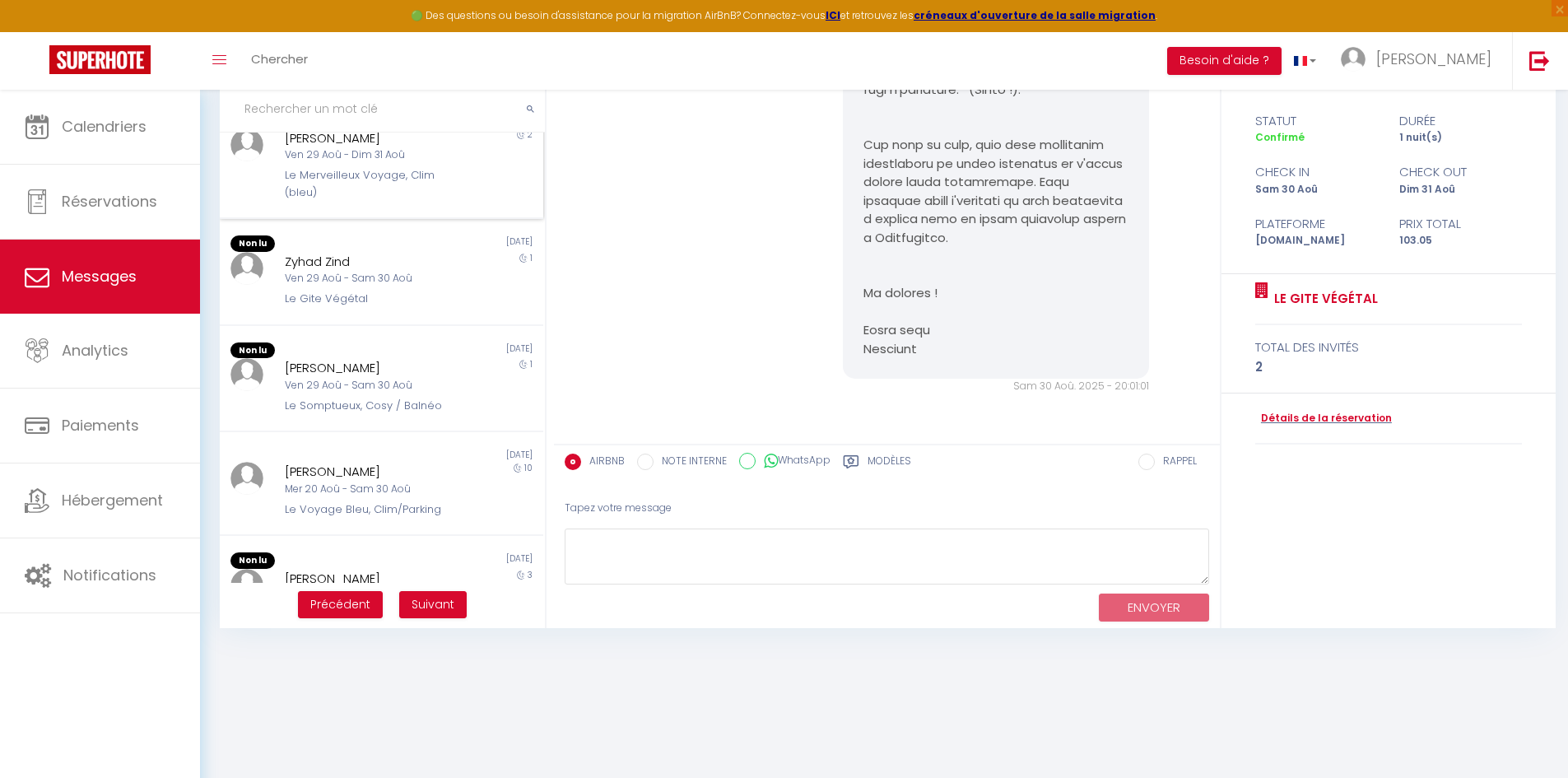
scroll to position [675, 0]
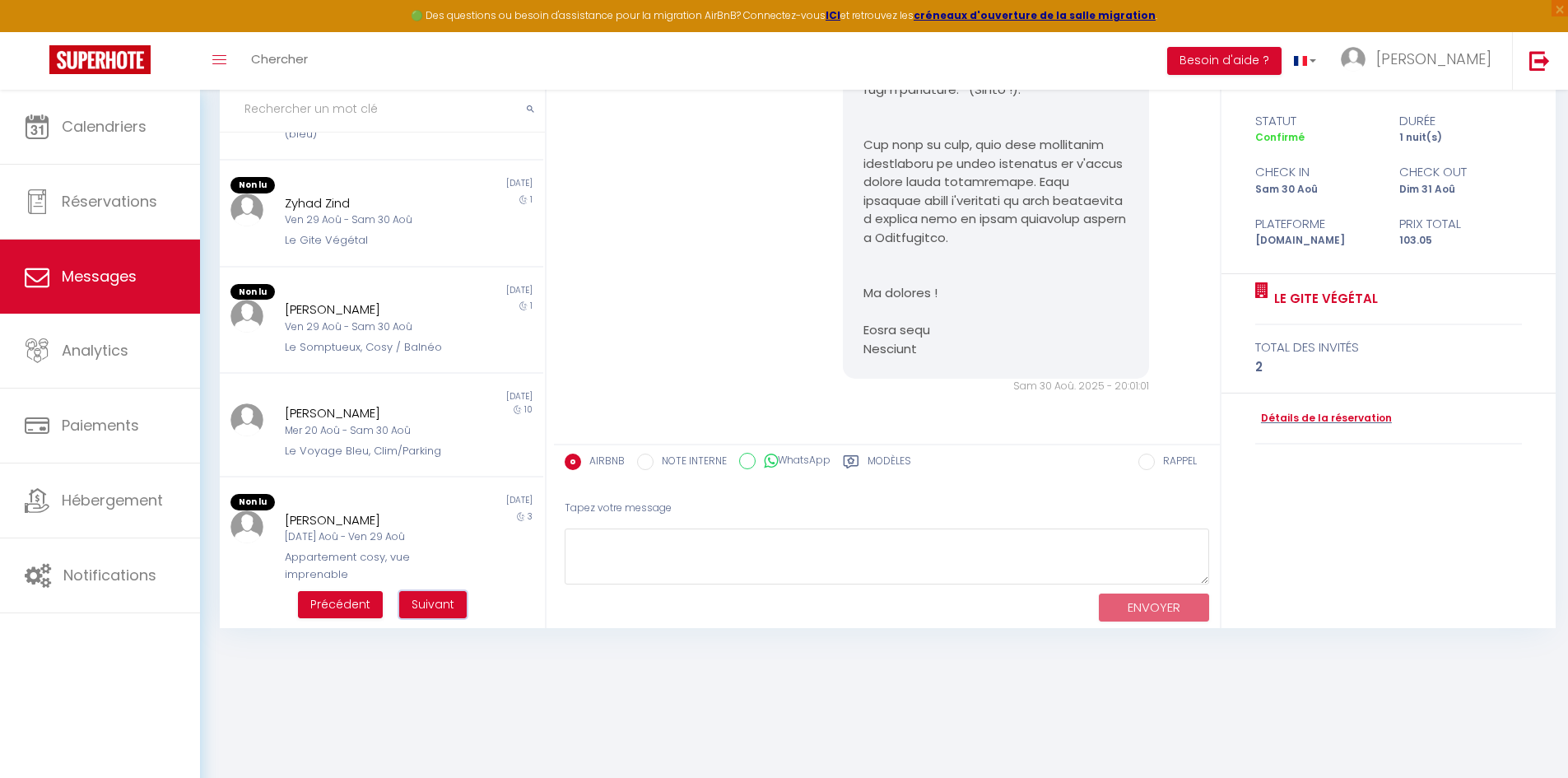
click at [439, 603] on span "Suivant" at bounding box center [432, 604] width 43 height 17
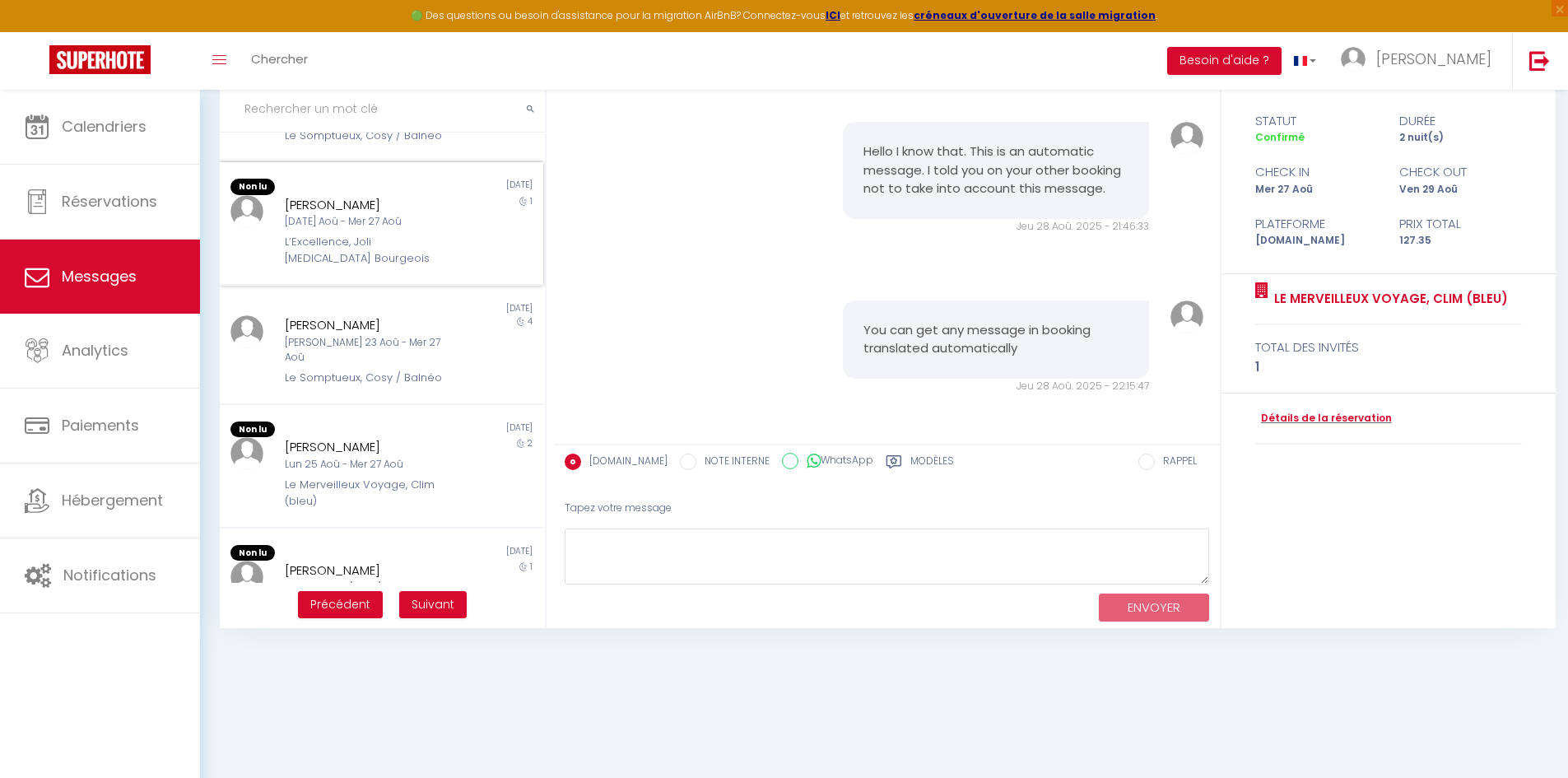
scroll to position [655, 0]
click at [438, 600] on span "Suivant" at bounding box center [432, 604] width 43 height 17
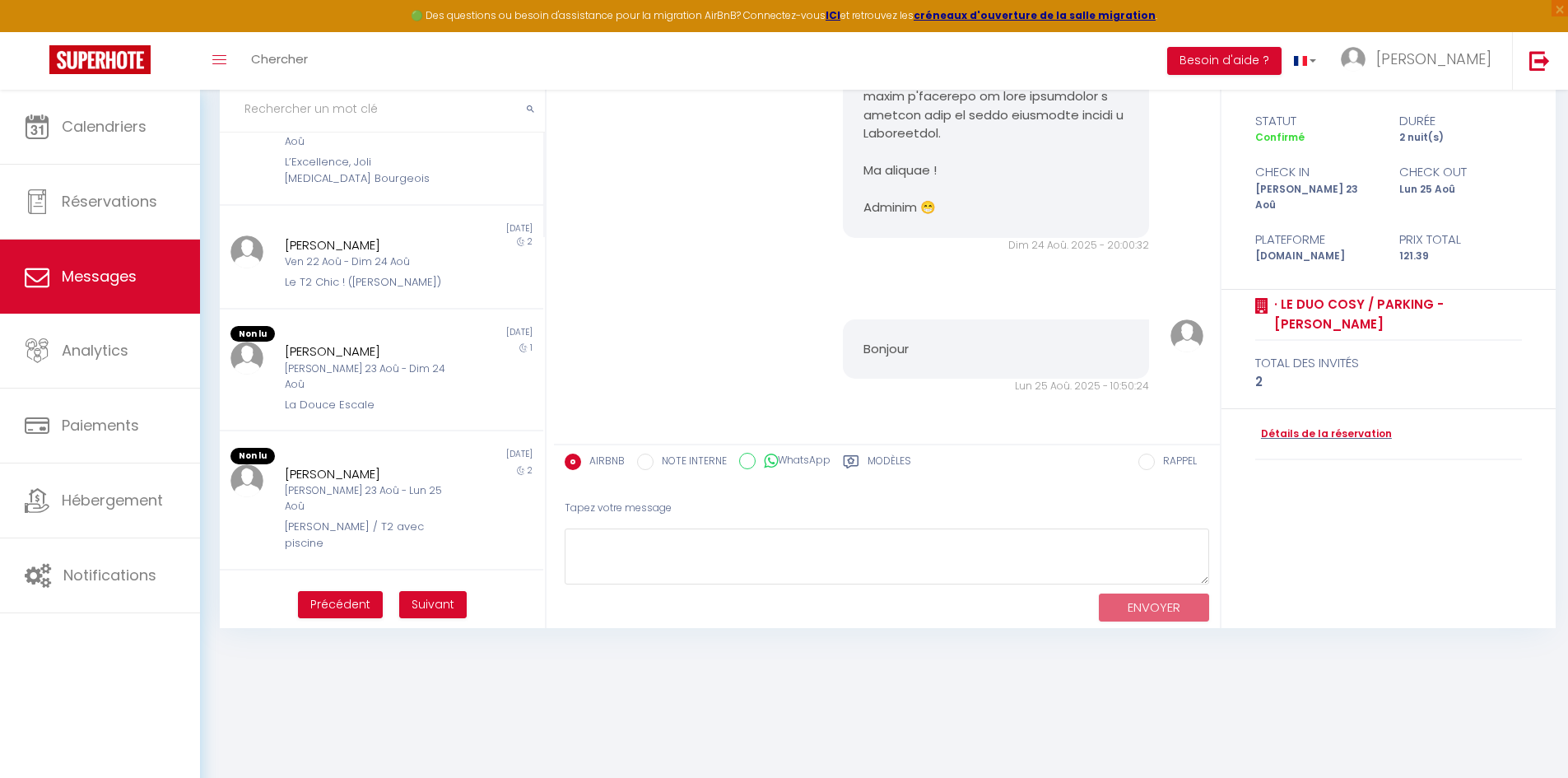
scroll to position [411, 0]
